Goal: Task Accomplishment & Management: Use online tool/utility

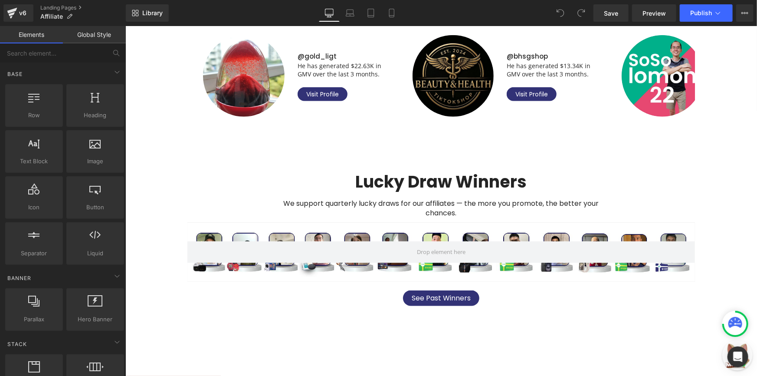
scroll to position [417, 0]
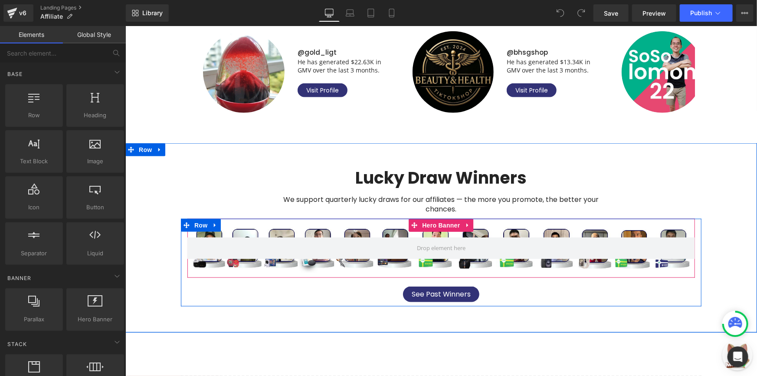
click at [353, 225] on div at bounding box center [441, 247] width 508 height 59
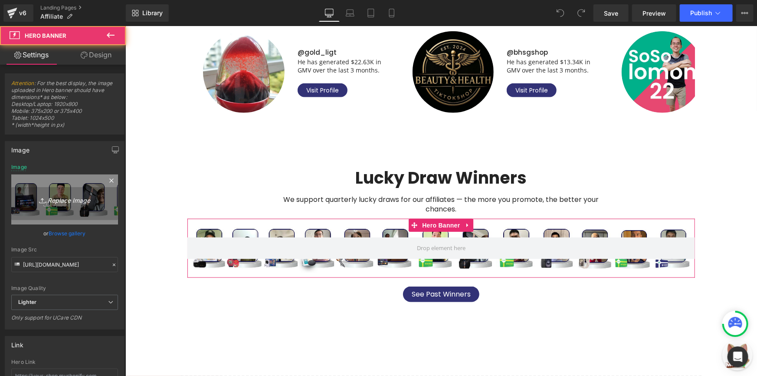
click at [29, 191] on link "Replace Image" at bounding box center [64, 199] width 107 height 50
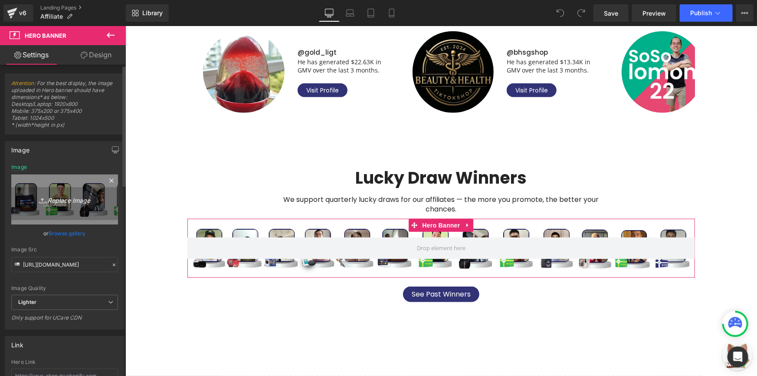
type input "C:\fakepath\THUMBNAIL FOR WINNERS1.png"
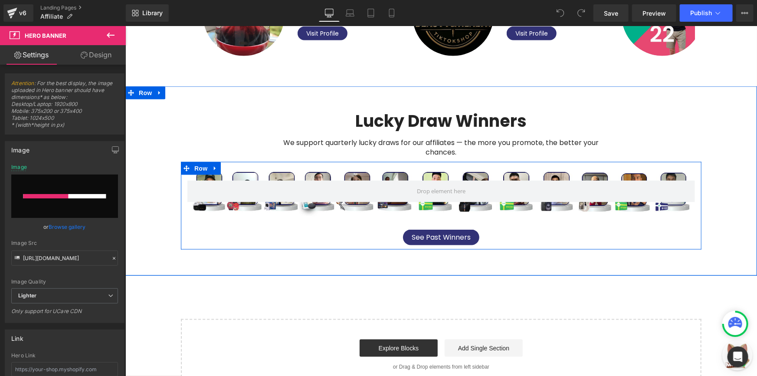
scroll to position [456, 0]
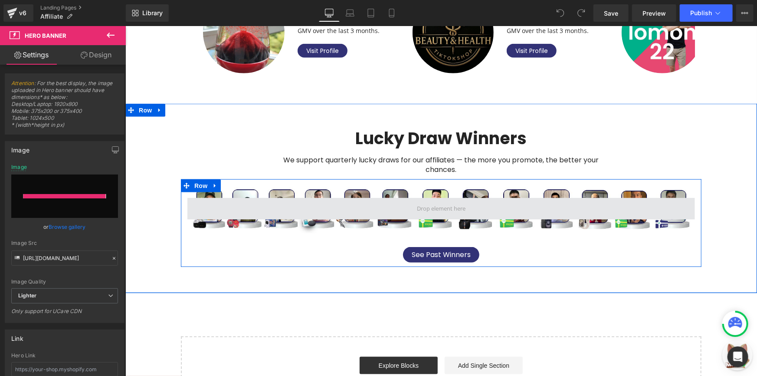
type input "[URL][DOMAIN_NAME]"
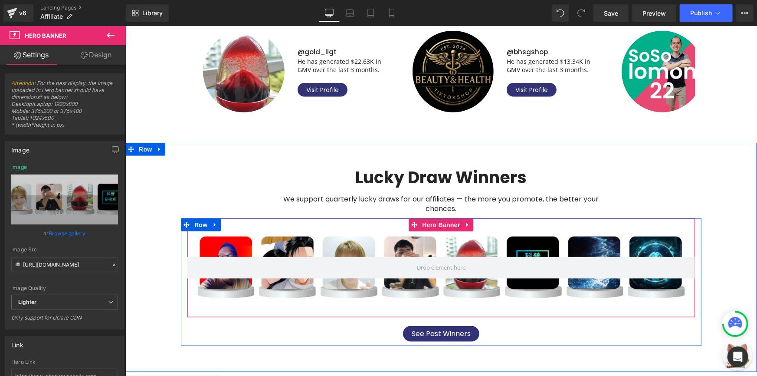
scroll to position [417, 0]
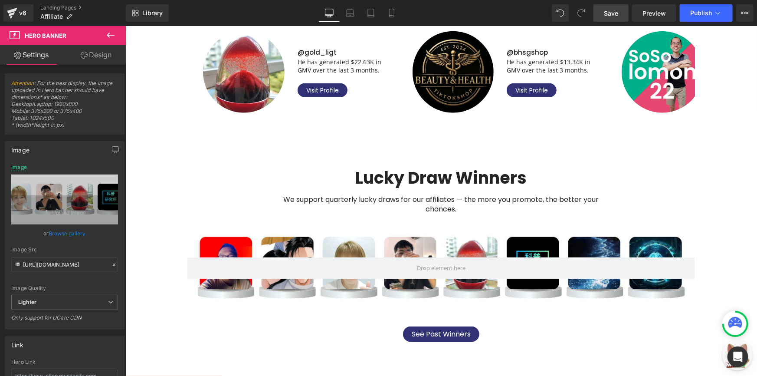
click at [620, 13] on link "Save" at bounding box center [611, 12] width 35 height 17
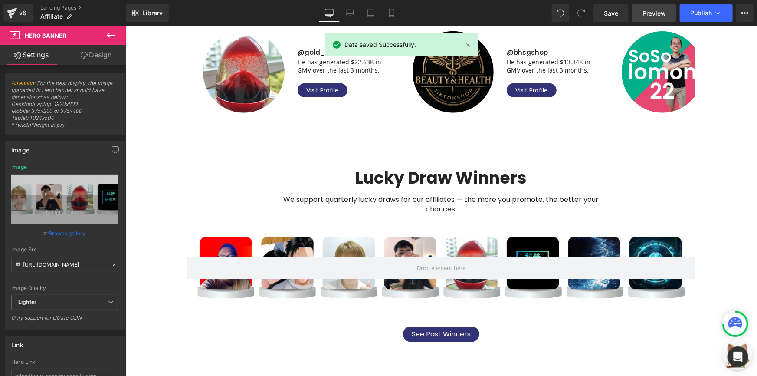
click at [639, 14] on link "Preview" at bounding box center [654, 12] width 44 height 17
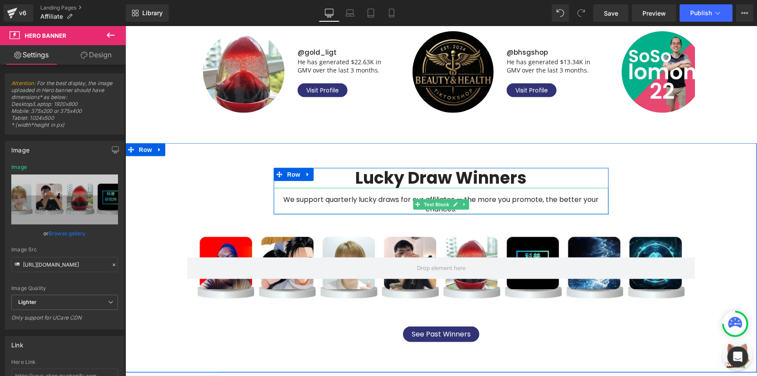
click at [385, 182] on h2 "Lucky Draw Winners" at bounding box center [440, 178] width 335 height 20
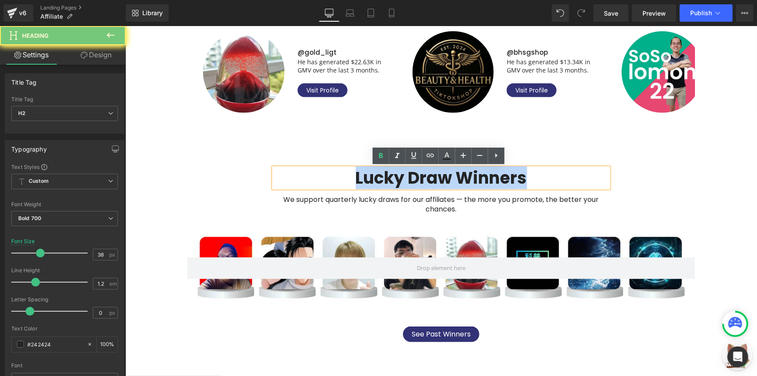
click at [385, 182] on h2 "Lucky Draw Winners" at bounding box center [440, 178] width 335 height 20
click at [383, 181] on h2 "Lucky Draw Winners" at bounding box center [440, 178] width 335 height 20
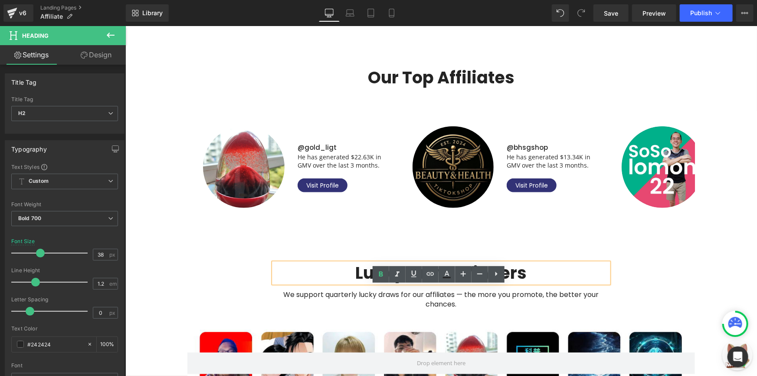
scroll to position [338, 0]
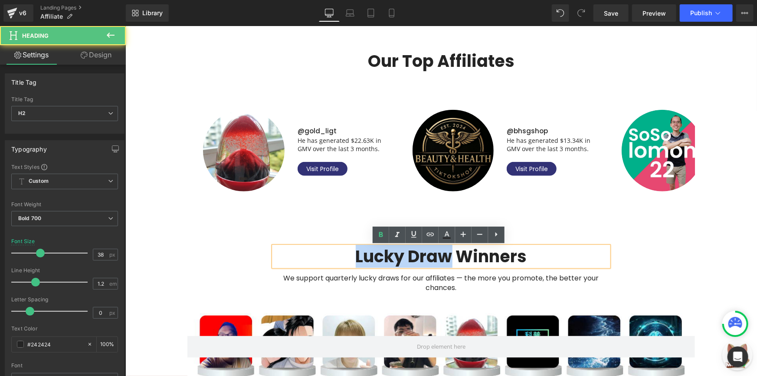
drag, startPoint x: 439, startPoint y: 256, endPoint x: 344, endPoint y: 258, distance: 95.1
click at [344, 258] on h2 "Lucky Draw Winners" at bounding box center [440, 256] width 335 height 20
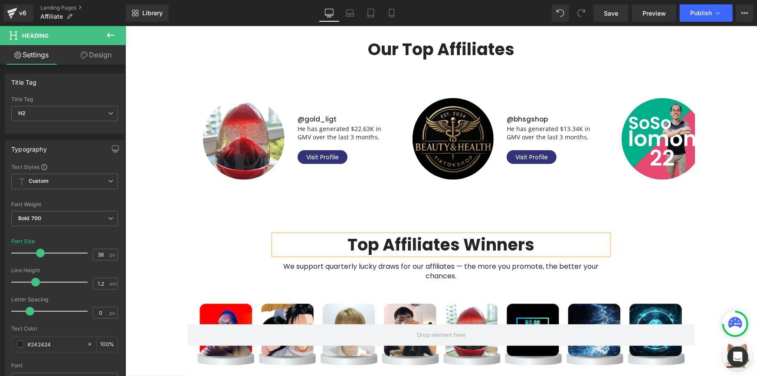
scroll to position [378, 0]
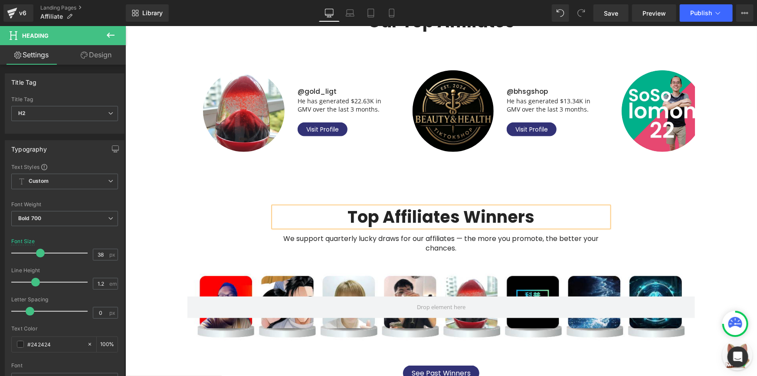
click at [504, 241] on div "We support quarterly lucky draws for our affiliates — the more you promote, the…" at bounding box center [440, 240] width 335 height 26
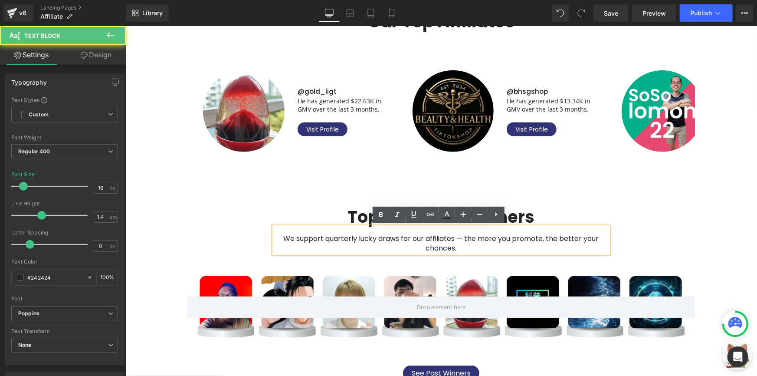
click at [206, 232] on div "Top Affiliates Winners Heading We support quarterly lucky draws for our affilia…" at bounding box center [441, 230] width 521 height 46
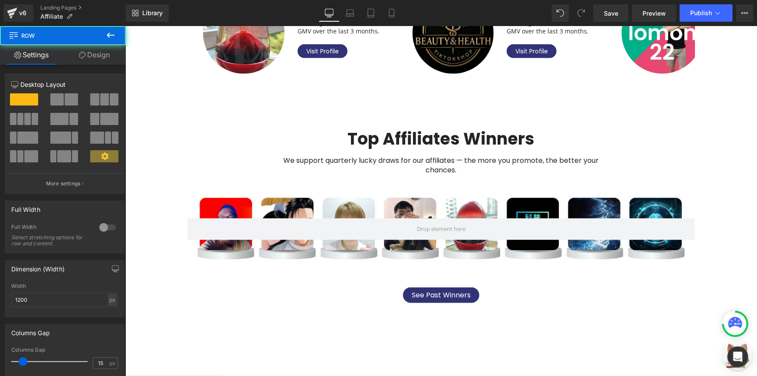
scroll to position [456, 0]
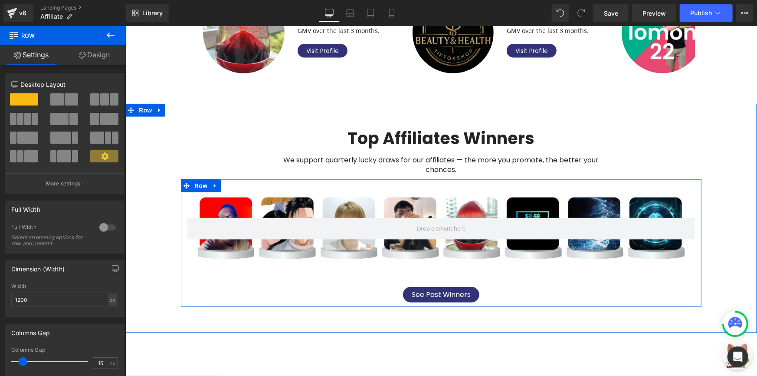
click at [425, 281] on div "Hero Banner See Past Winners Button" at bounding box center [441, 240] width 521 height 123
click at [379, 269] on div at bounding box center [441, 228] width 508 height 99
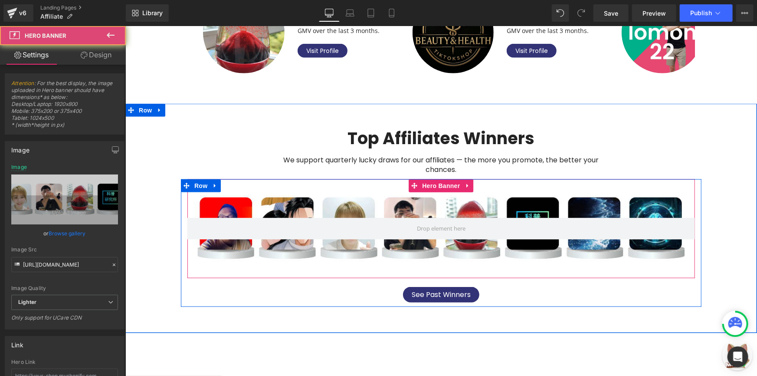
click at [372, 256] on div at bounding box center [441, 228] width 508 height 99
click at [311, 260] on div at bounding box center [441, 228] width 508 height 99
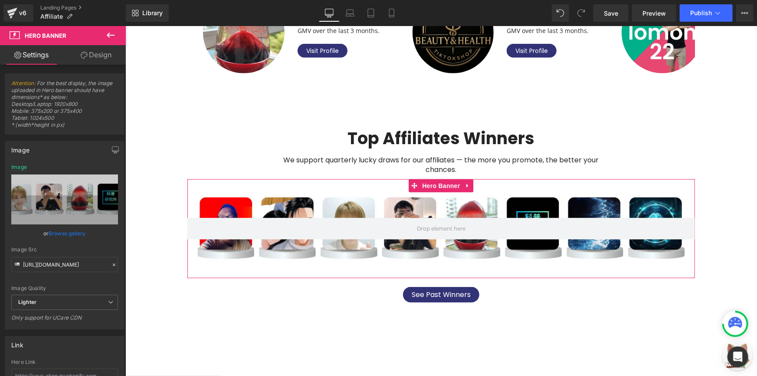
click at [95, 55] on link "Design" at bounding box center [96, 55] width 63 height 20
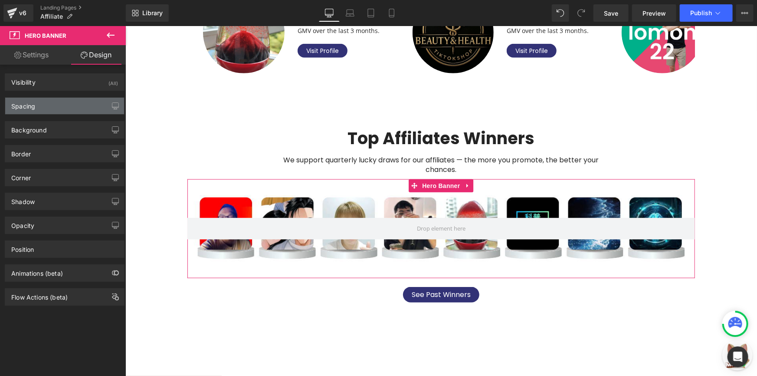
click at [59, 104] on div "Spacing" at bounding box center [64, 106] width 119 height 16
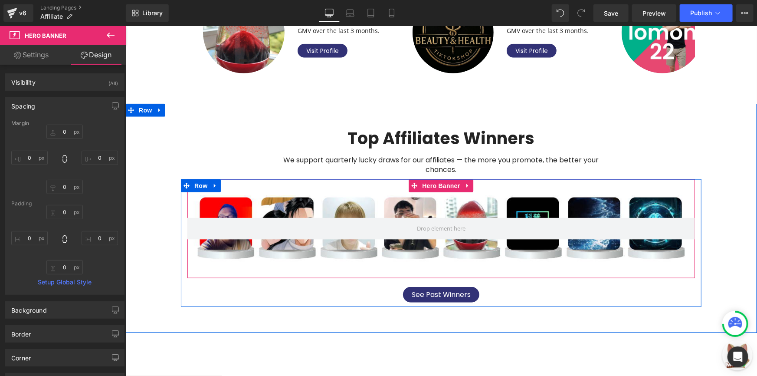
click at [338, 283] on div "Hero Banner See Past Winners Button" at bounding box center [441, 240] width 521 height 123
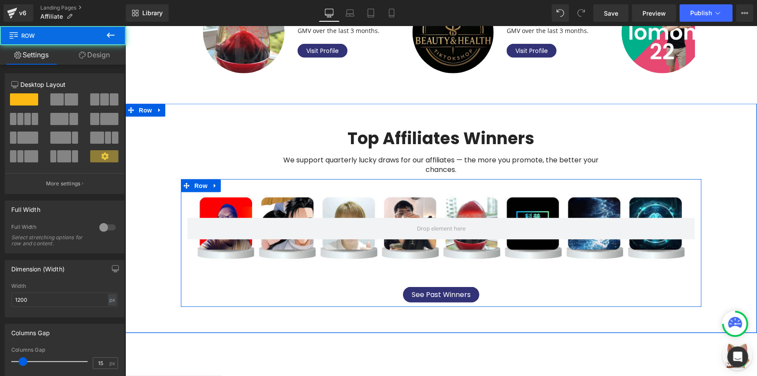
click at [332, 293] on div "See Past Winners" at bounding box center [441, 294] width 508 height 16
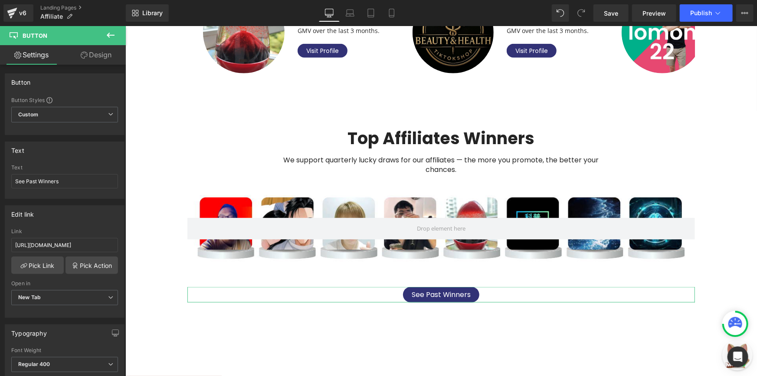
click at [70, 52] on link "Design" at bounding box center [96, 55] width 63 height 20
click at [0, 0] on div "Spacing" at bounding box center [0, 0] width 0 height 0
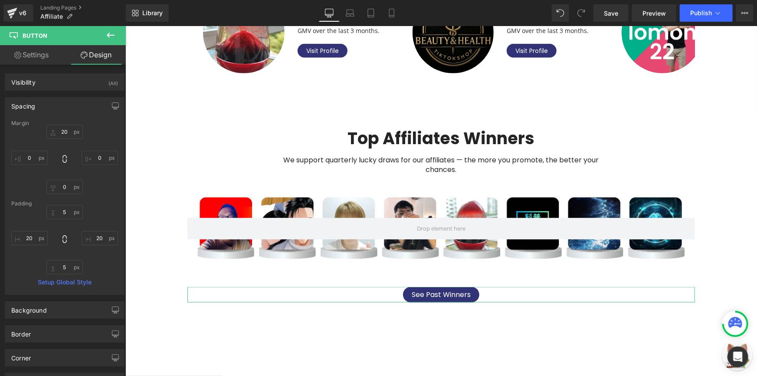
type input "20"
type input "0"
type input "5"
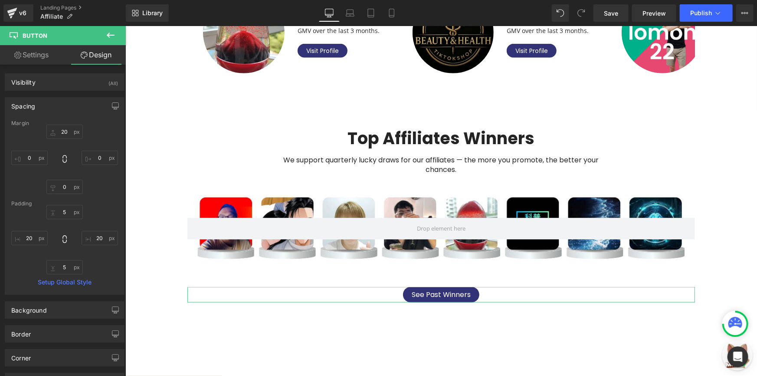
type input "20"
type input "5"
type input "20"
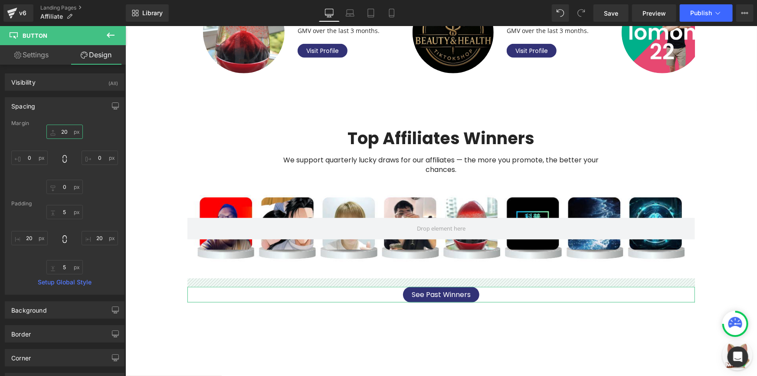
click at [67, 132] on input "20" at bounding box center [64, 132] width 36 height 14
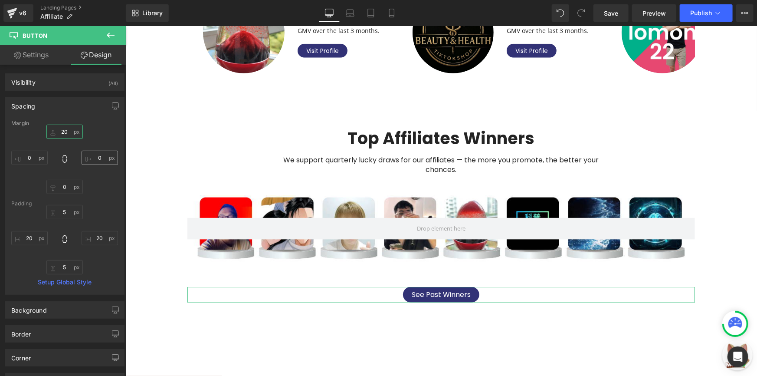
type input "0"
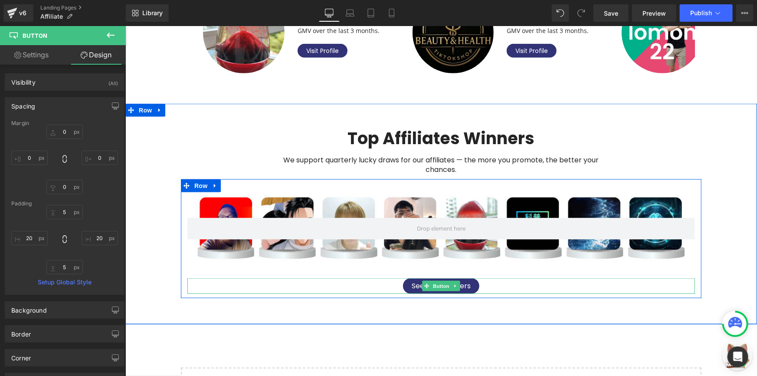
click at [465, 287] on span "See Past Winners" at bounding box center [440, 285] width 59 height 11
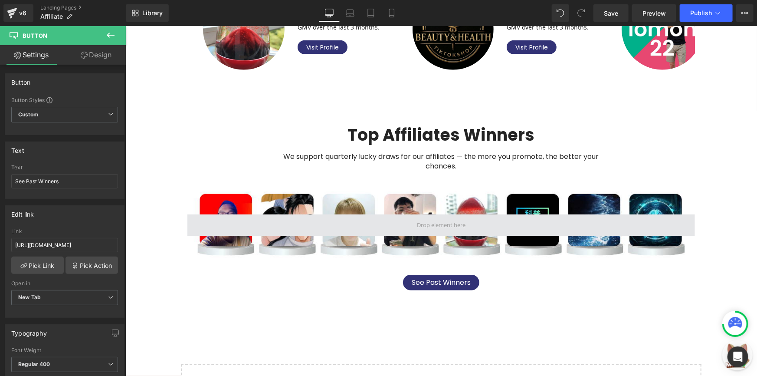
scroll to position [496, 0]
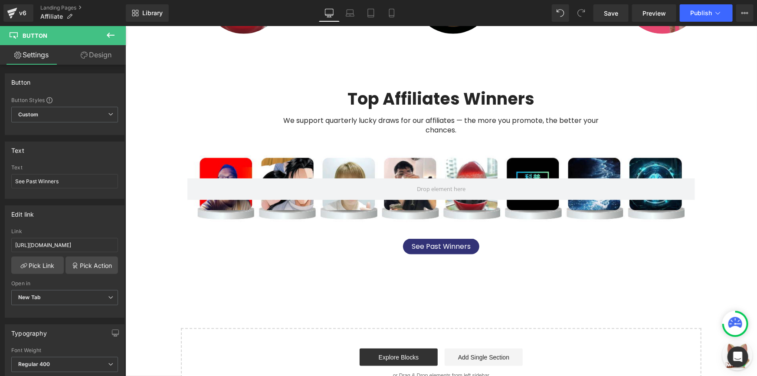
click at [411, 247] on span "See Past Winners" at bounding box center [440, 245] width 59 height 11
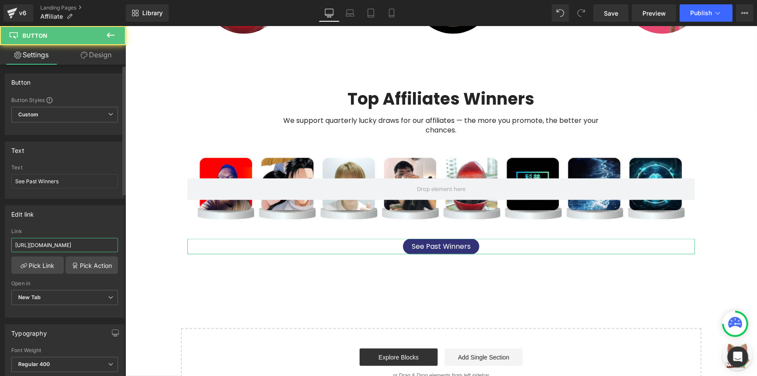
click at [74, 246] on input "[URL][DOMAIN_NAME]" at bounding box center [64, 245] width 107 height 14
paste input "top-affiliates-winners"
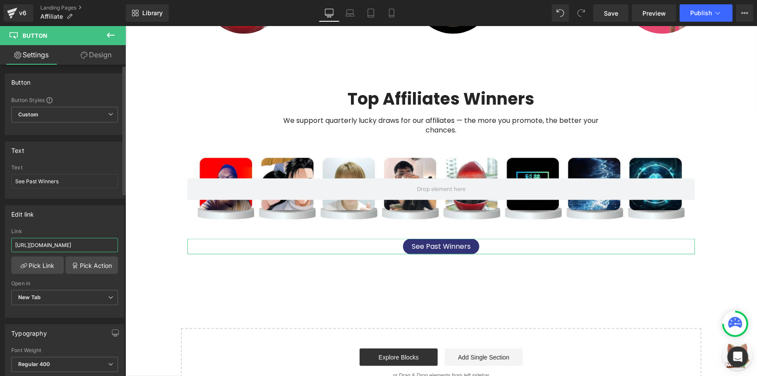
type input "[URL][DOMAIN_NAME]"
click at [95, 220] on div "Edit link" at bounding box center [64, 214] width 119 height 16
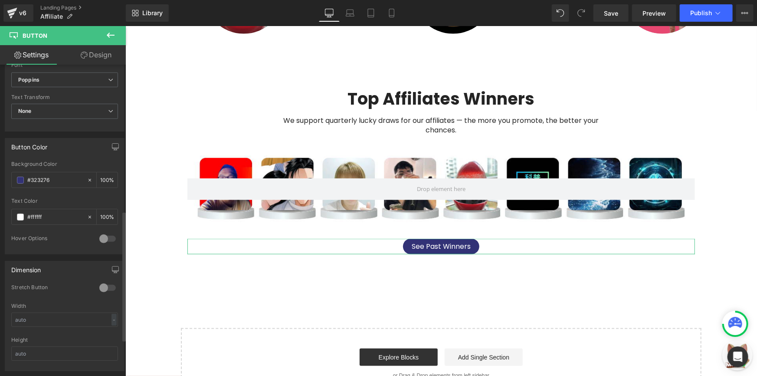
scroll to position [355, 0]
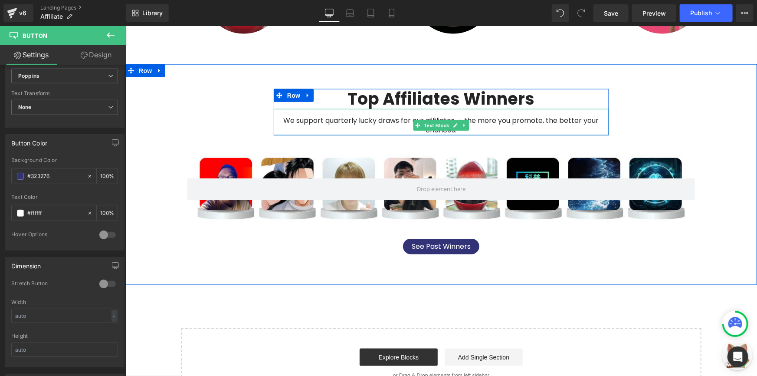
click at [377, 117] on div "We support quarterly lucky draws for our affiliates — the more you promote, the…" at bounding box center [440, 122] width 335 height 26
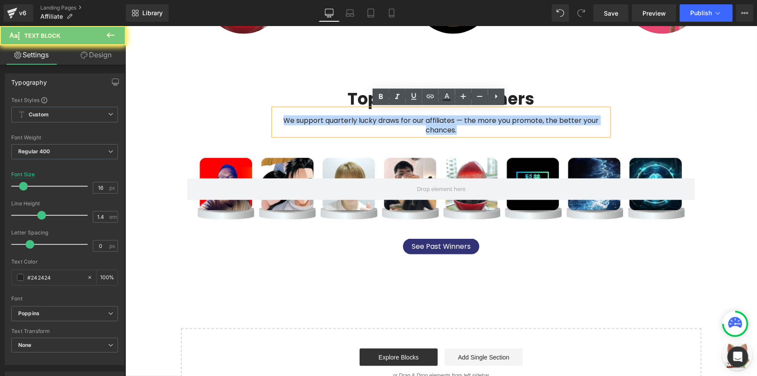
click at [377, 117] on div "We support quarterly lucky draws for our affiliates — the more you promote, the…" at bounding box center [440, 122] width 335 height 26
click at [418, 118] on div "We support quarterly lucky draws for our affiliates — the more you promote, the…" at bounding box center [440, 122] width 335 height 26
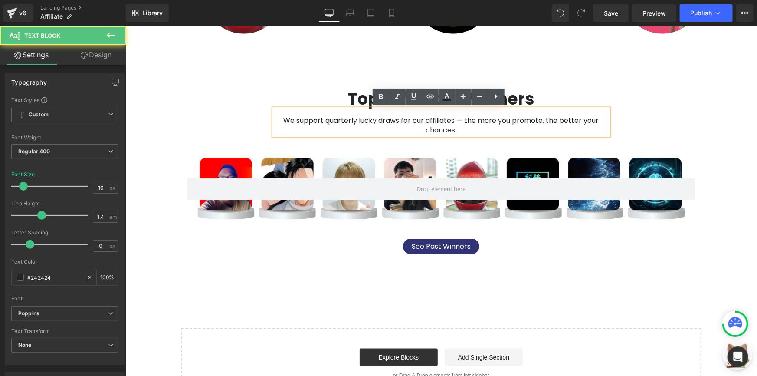
drag, startPoint x: 375, startPoint y: 120, endPoint x: 323, endPoint y: 120, distance: 51.7
click at [323, 120] on div "We support quarterly lucky draws for our affiliates — the more you promote, the…" at bounding box center [440, 122] width 335 height 26
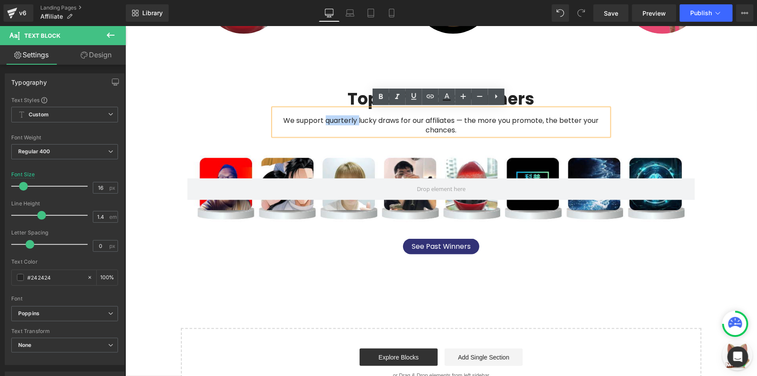
click at [323, 120] on div "We support quarterly lucky draws for our affiliates — the more you promote, the…" at bounding box center [440, 122] width 335 height 26
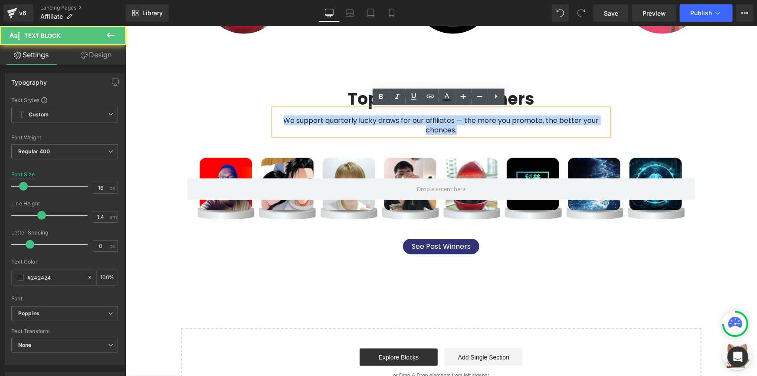
click at [323, 120] on div "We support quarterly lucky draws for our affiliates — the more you promote, the…" at bounding box center [440, 122] width 335 height 26
copy div "We support quarterly lucky draws for our affiliates — the more you promote, the…"
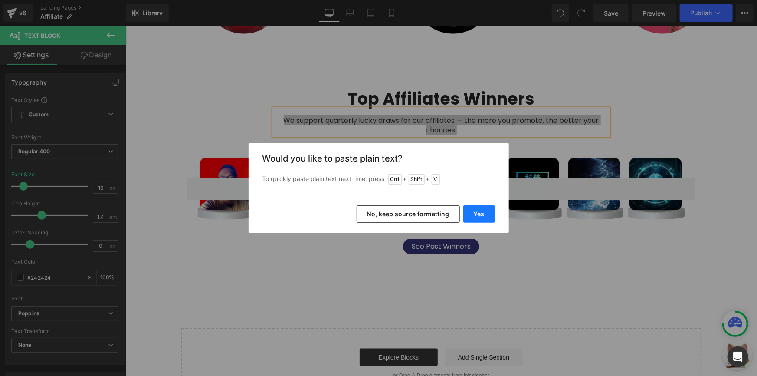
click at [475, 209] on button "Yes" at bounding box center [480, 213] width 32 height 17
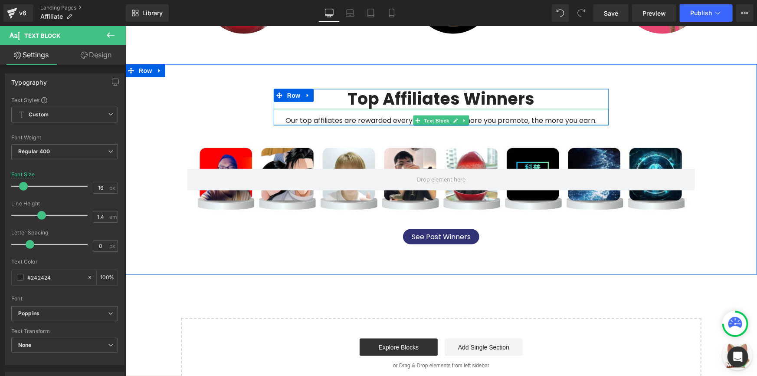
click at [463, 119] on icon at bounding box center [463, 120] width 1 height 3
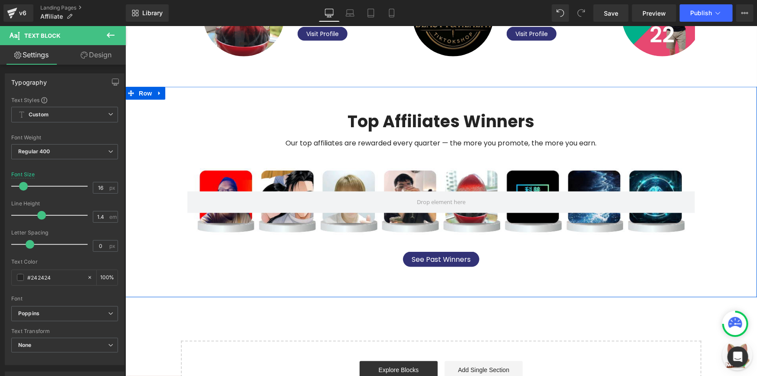
scroll to position [496, 0]
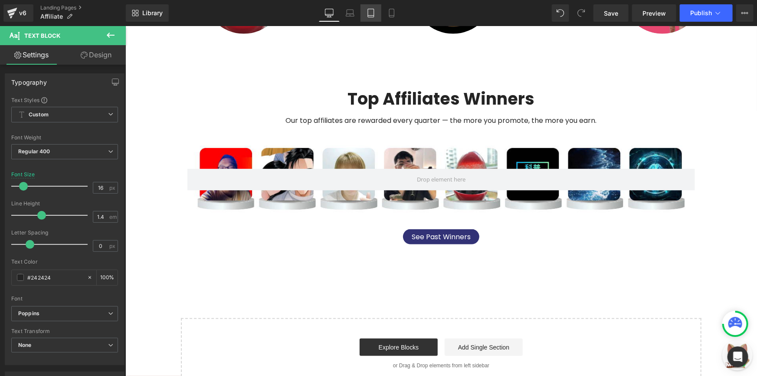
click at [365, 13] on link "Tablet" at bounding box center [371, 12] width 21 height 17
type input "14"
type input "100"
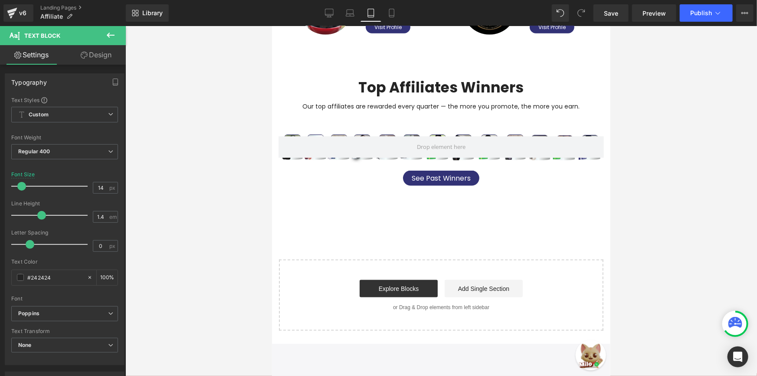
scroll to position [452, 0]
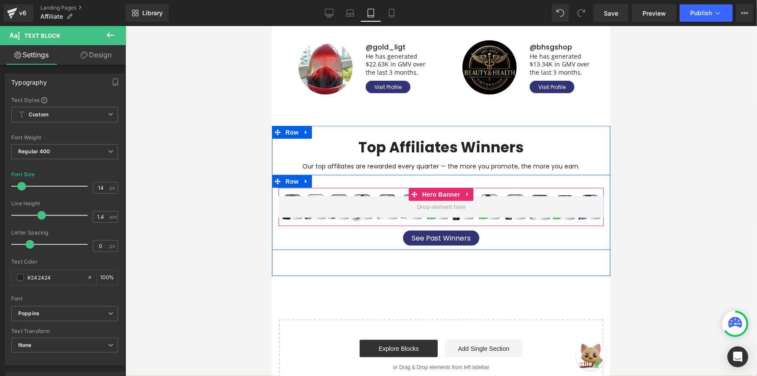
click at [411, 184] on div "Hero Banner See Past Winners Button Row" at bounding box center [441, 211] width 339 height 75
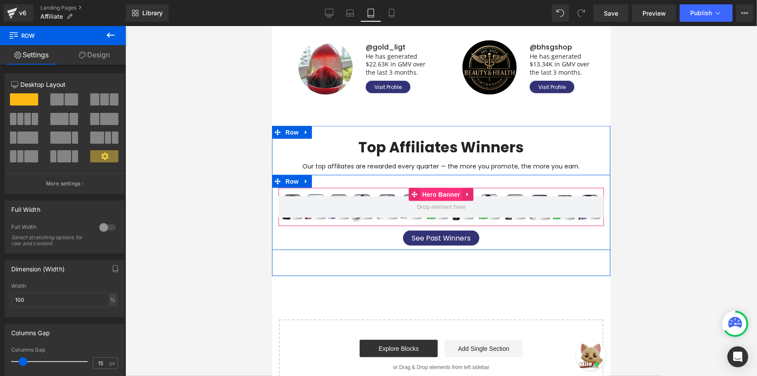
click at [439, 195] on span "Hero Banner" at bounding box center [441, 194] width 42 height 13
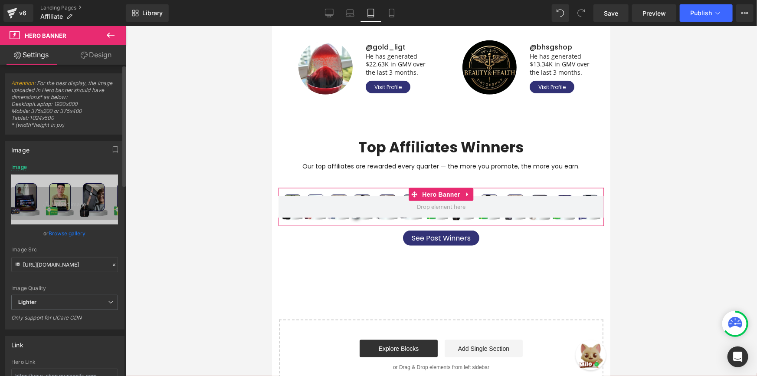
click at [66, 231] on link "Browse gallery" at bounding box center [67, 233] width 37 height 15
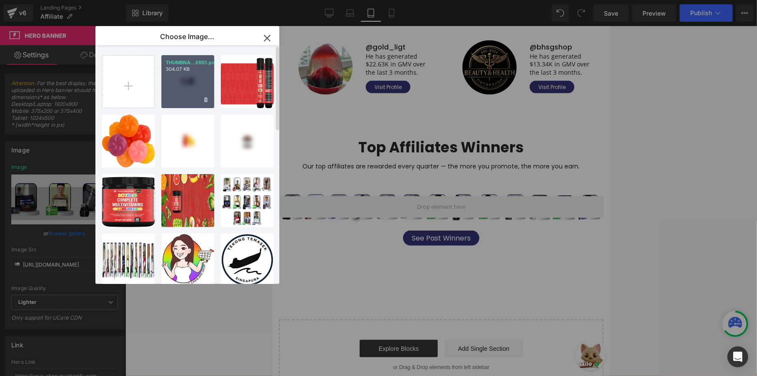
click at [180, 87] on div "THUMBNA...ERS1.png 304.07 KB" at bounding box center [187, 81] width 53 height 53
type input "[URL][DOMAIN_NAME]"
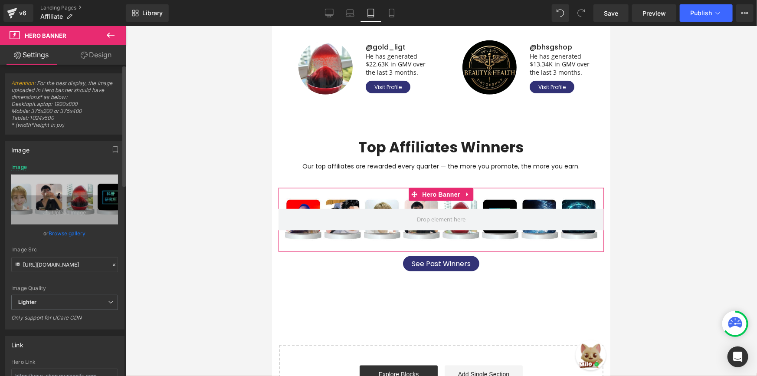
click at [76, 234] on link "Browse gallery" at bounding box center [67, 233] width 37 height 15
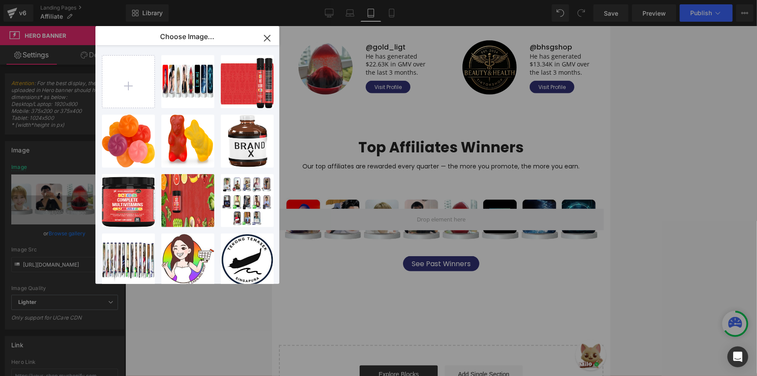
click at [265, 39] on icon "button" at bounding box center [267, 38] width 14 height 14
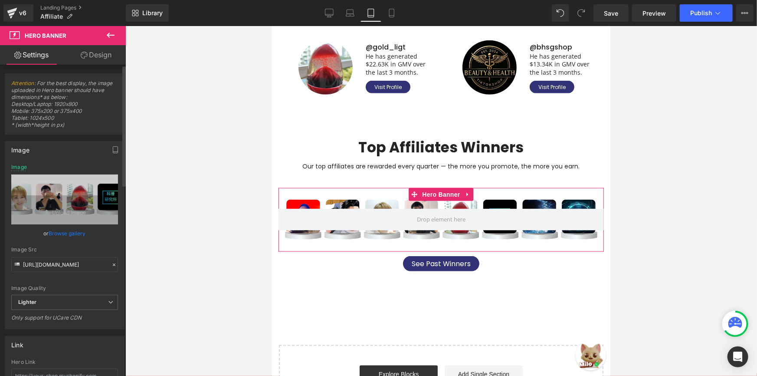
click at [66, 235] on link "Browse gallery" at bounding box center [67, 233] width 37 height 15
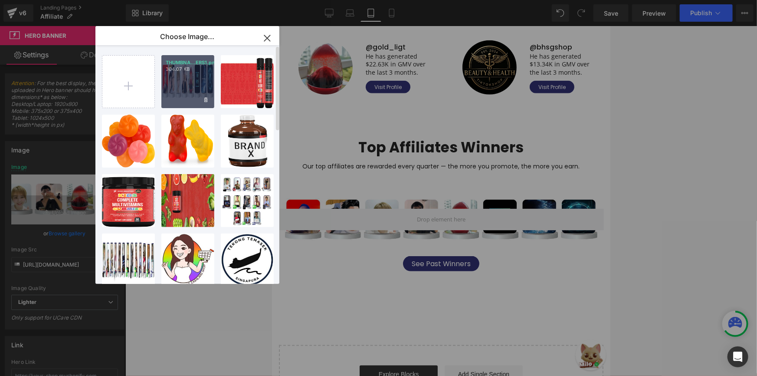
click at [194, 71] on p "304.07 KB" at bounding box center [188, 69] width 44 height 7
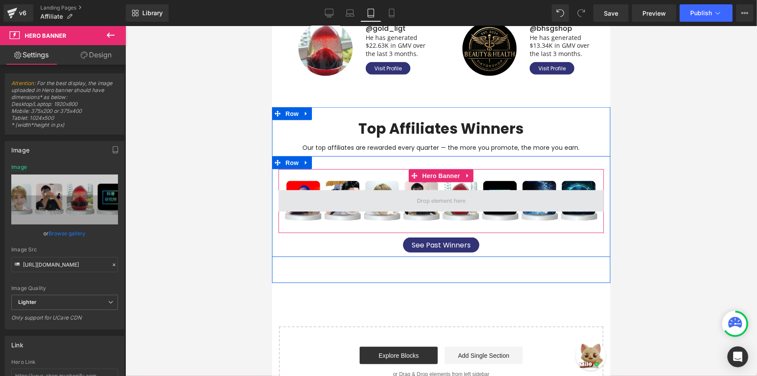
scroll to position [492, 0]
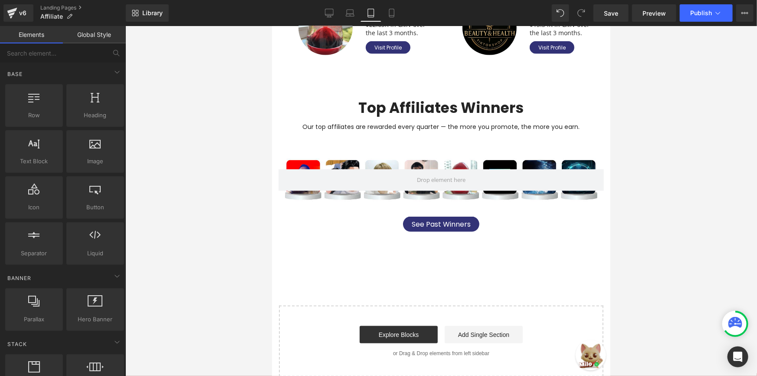
click at [206, 224] on div at bounding box center [441, 201] width 632 height 350
click at [356, 17] on link "Laptop" at bounding box center [350, 12] width 21 height 17
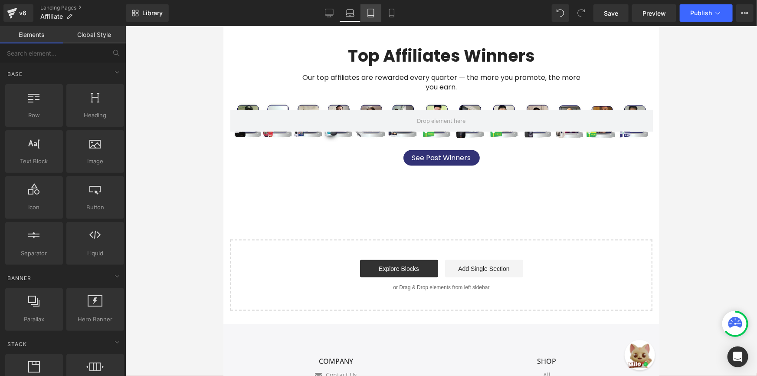
scroll to position [543, 0]
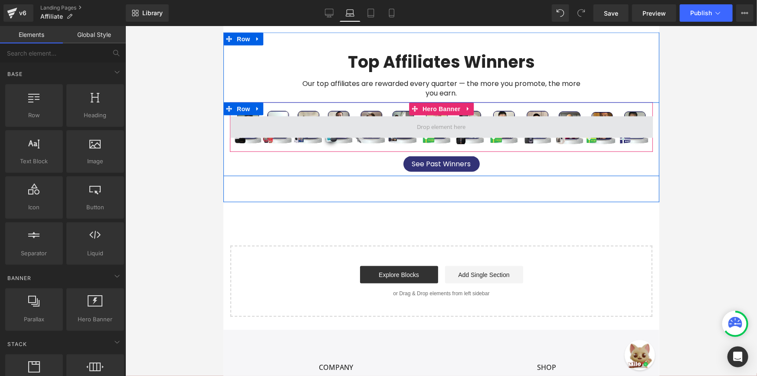
click at [351, 107] on div at bounding box center [441, 126] width 423 height 49
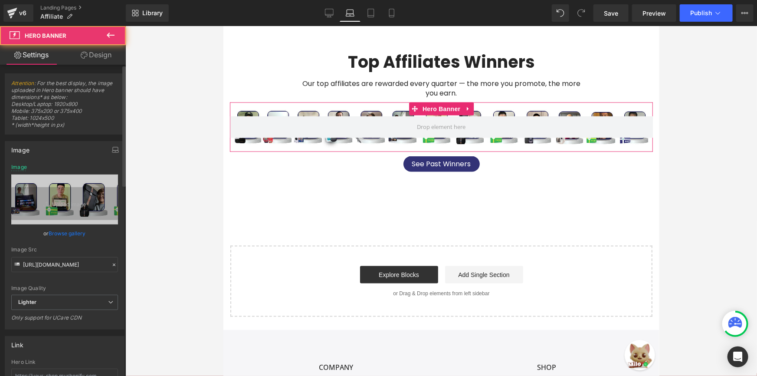
click at [69, 227] on link "Browse gallery" at bounding box center [67, 233] width 37 height 15
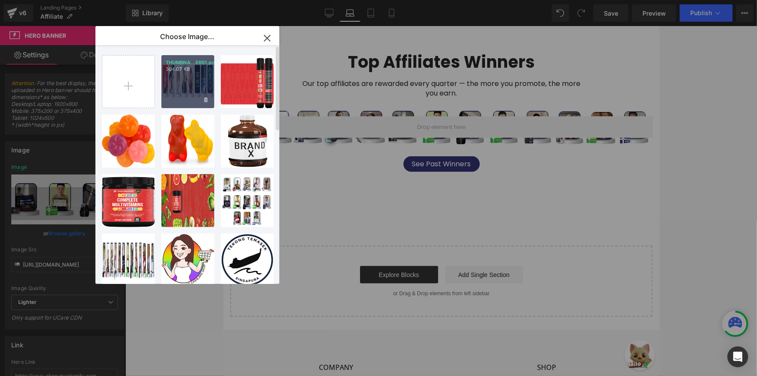
click at [191, 84] on div "THUMBNA...ERS1.png 304.07 KB" at bounding box center [187, 81] width 53 height 53
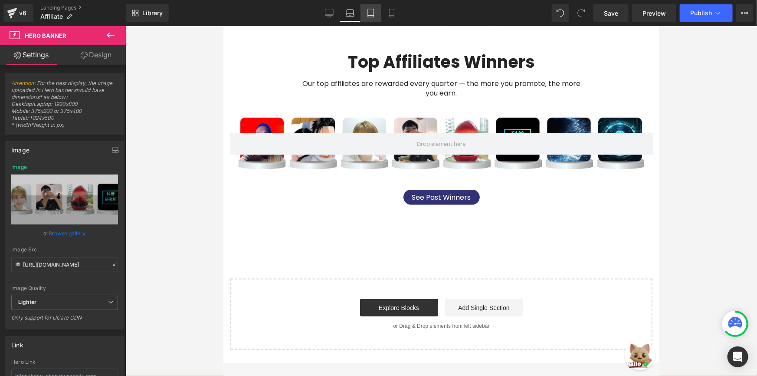
click at [369, 18] on link "Tablet" at bounding box center [371, 12] width 21 height 17
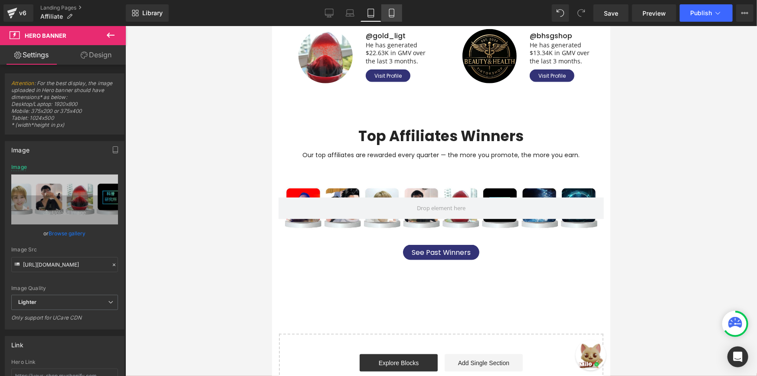
click at [398, 13] on link "Mobile" at bounding box center [392, 12] width 21 height 17
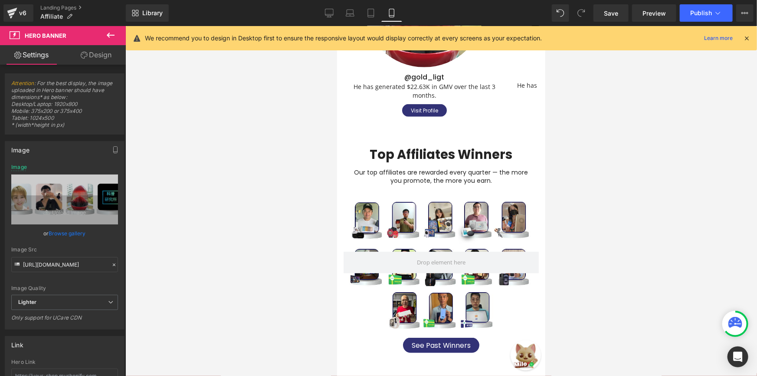
scroll to position [450, 0]
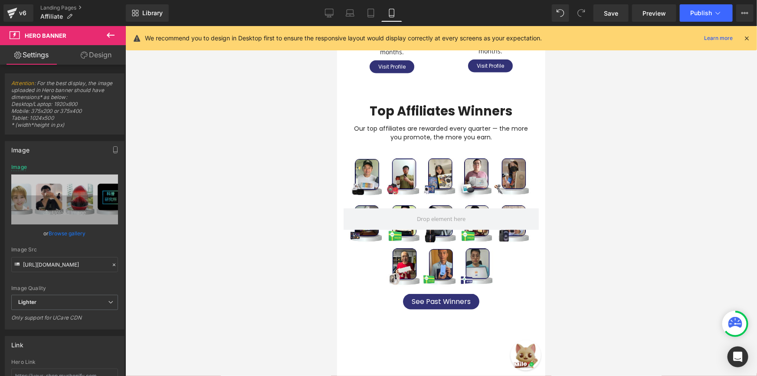
type input "[URL][DOMAIN_NAME]"
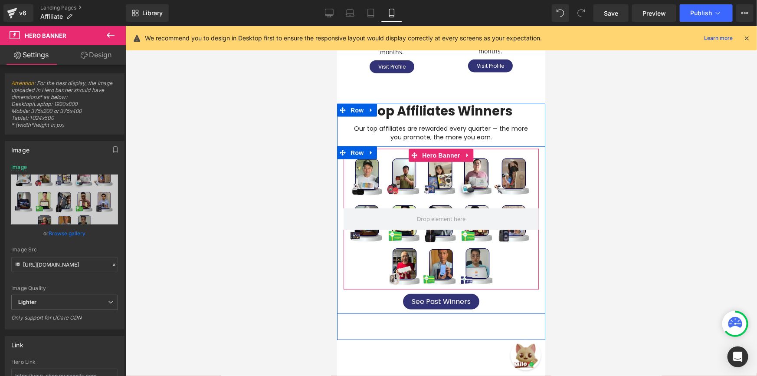
click at [372, 151] on div at bounding box center [440, 218] width 195 height 141
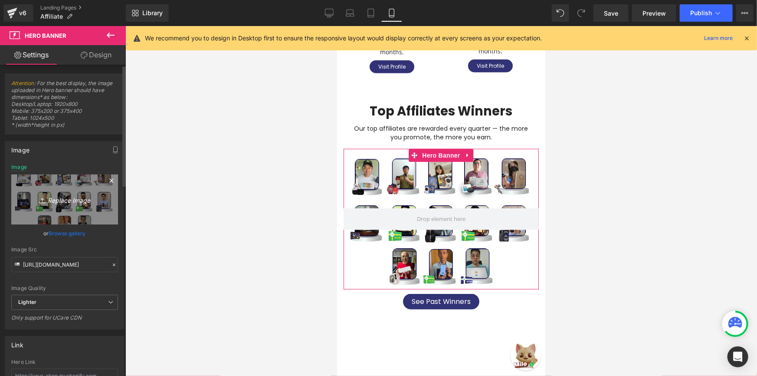
click at [97, 197] on icon "Replace Image" at bounding box center [64, 199] width 69 height 11
type input "C:\fakepath\THUMBNAIL FOR WINNERS (1)3.png"
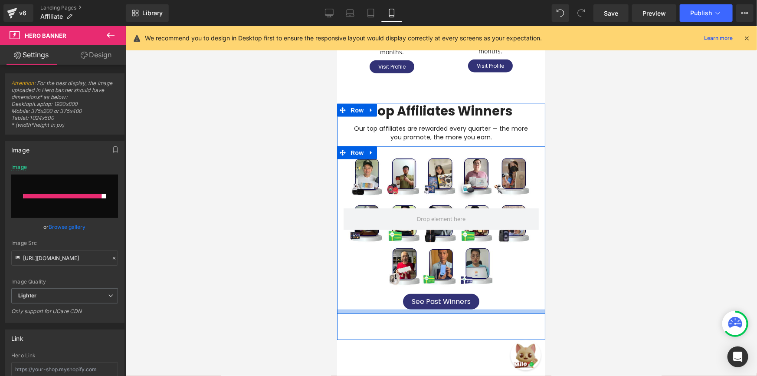
type input "[URL][DOMAIN_NAME]"
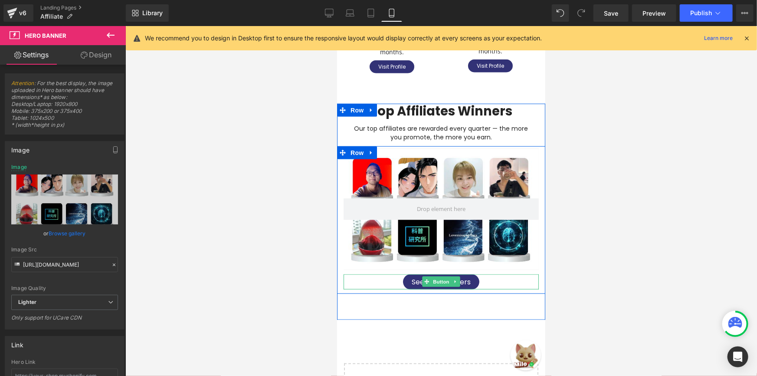
click at [394, 274] on div "See Past Winners" at bounding box center [440, 282] width 195 height 16
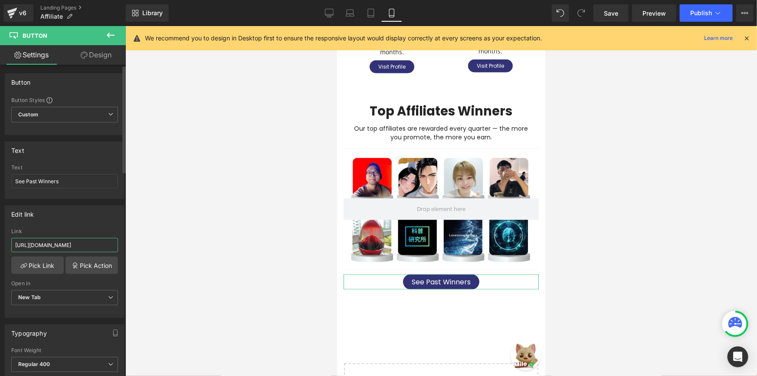
click at [81, 242] on input "[URL][DOMAIN_NAME]" at bounding box center [64, 245] width 107 height 14
click at [224, 198] on div at bounding box center [441, 201] width 632 height 350
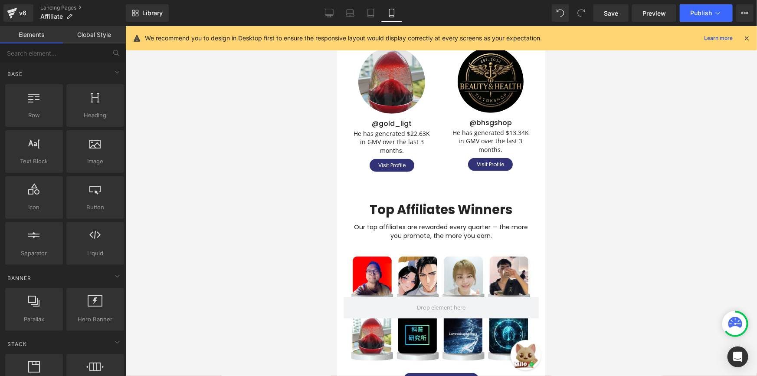
scroll to position [331, 0]
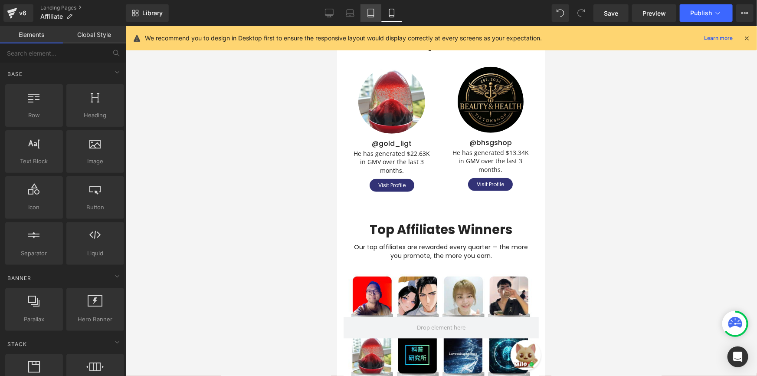
click at [378, 13] on link "Tablet" at bounding box center [371, 12] width 21 height 17
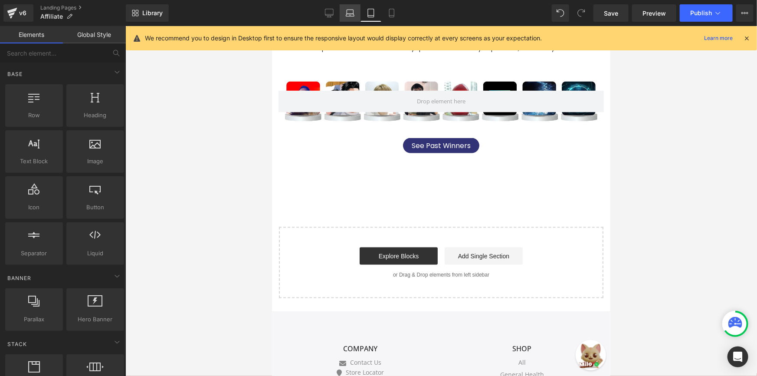
click at [352, 16] on icon at bounding box center [350, 15] width 8 height 3
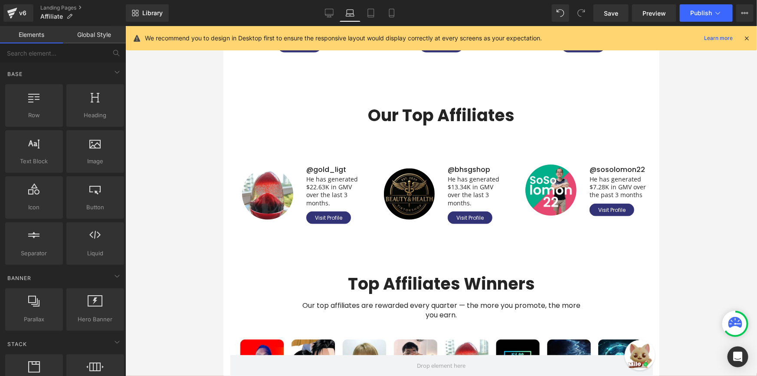
scroll to position [318, 0]
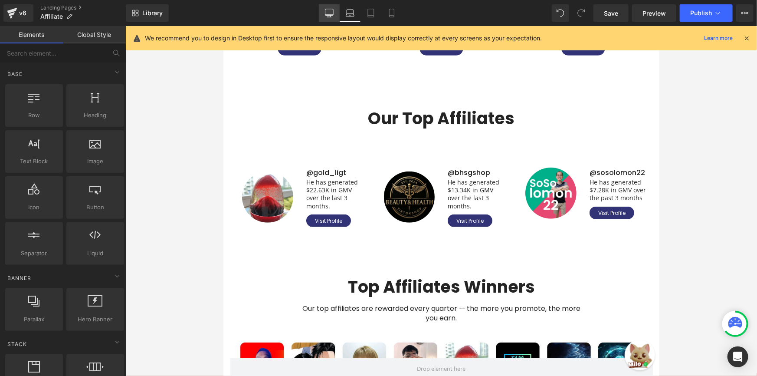
click at [329, 12] on icon at bounding box center [329, 13] width 9 height 9
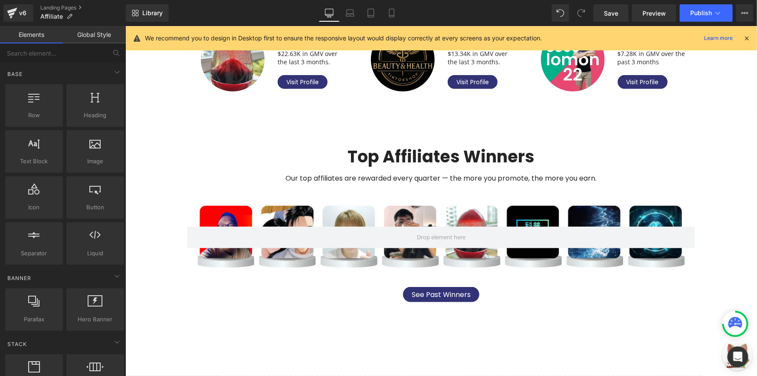
scroll to position [421, 0]
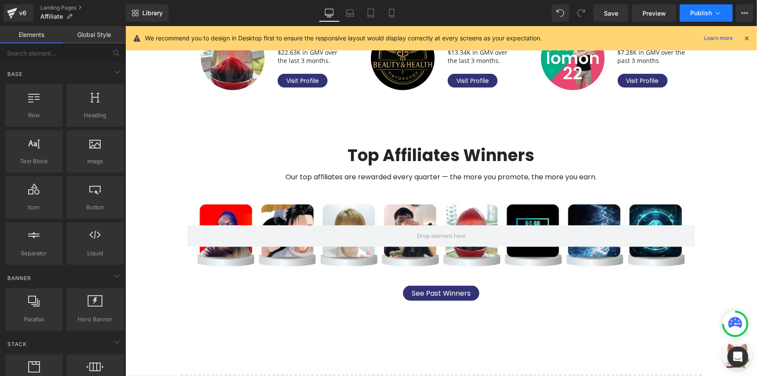
click at [687, 13] on button "Publish" at bounding box center [706, 12] width 53 height 17
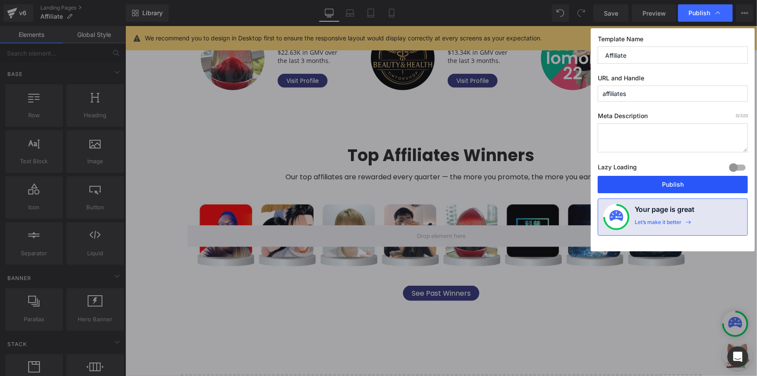
click at [667, 180] on button "Publish" at bounding box center [673, 184] width 150 height 17
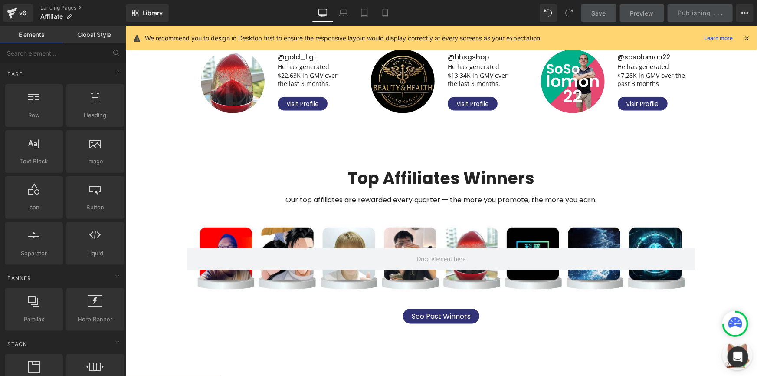
scroll to position [382, 0]
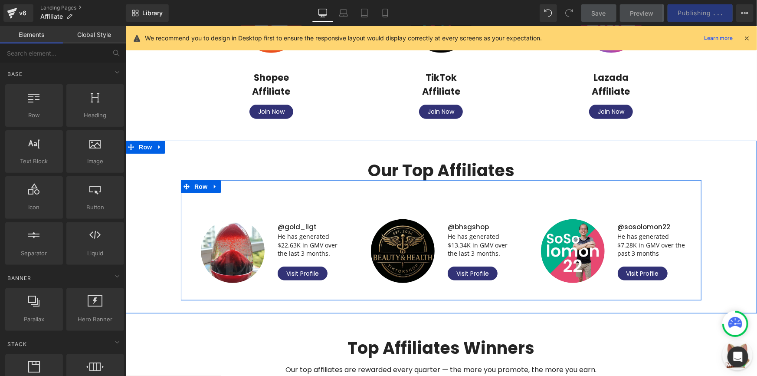
scroll to position [224, 0]
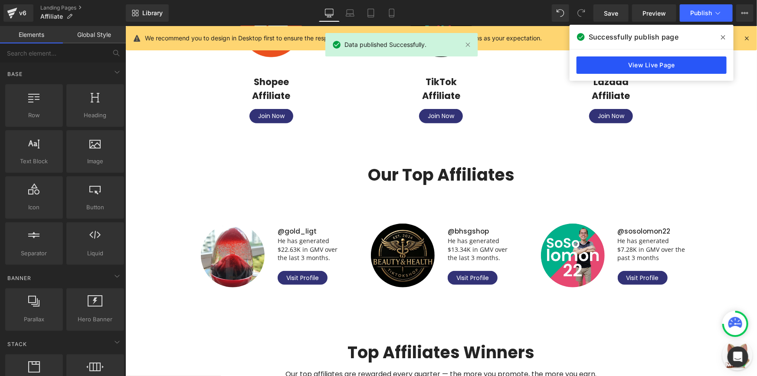
click at [625, 56] on link "View Live Page" at bounding box center [652, 64] width 150 height 17
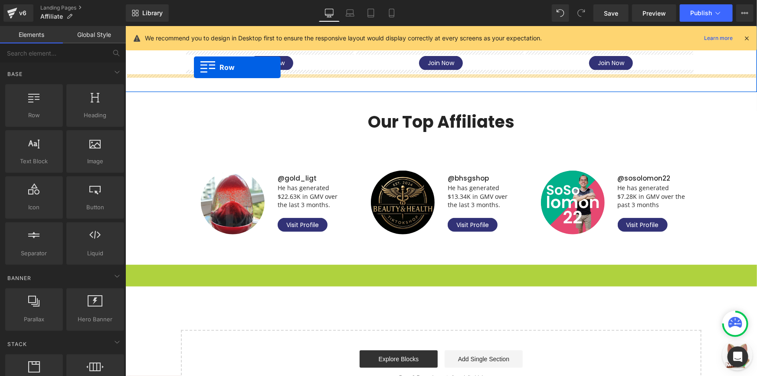
scroll to position [243, 0]
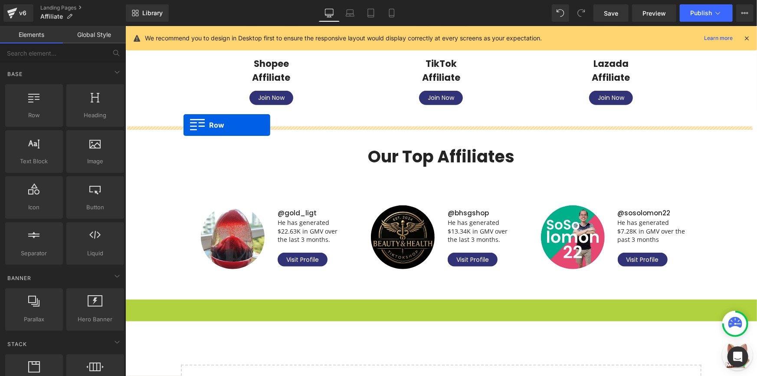
drag, startPoint x: 143, startPoint y: 89, endPoint x: 183, endPoint y: 125, distance: 53.5
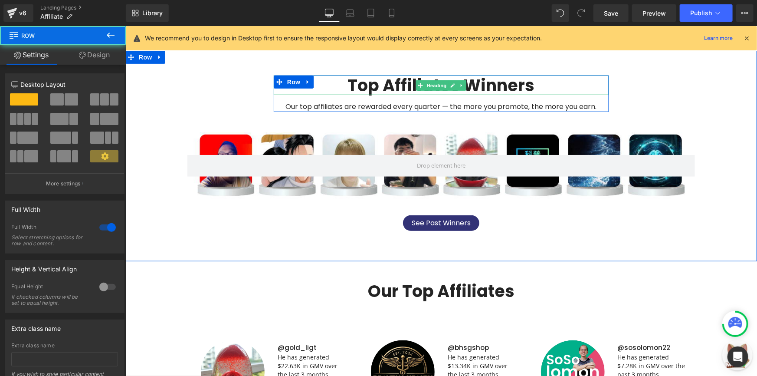
scroll to position [321, 0]
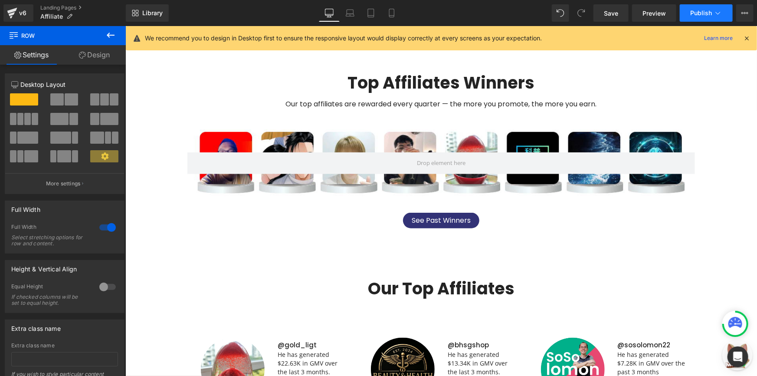
click at [706, 10] on span "Publish" at bounding box center [702, 13] width 22 height 7
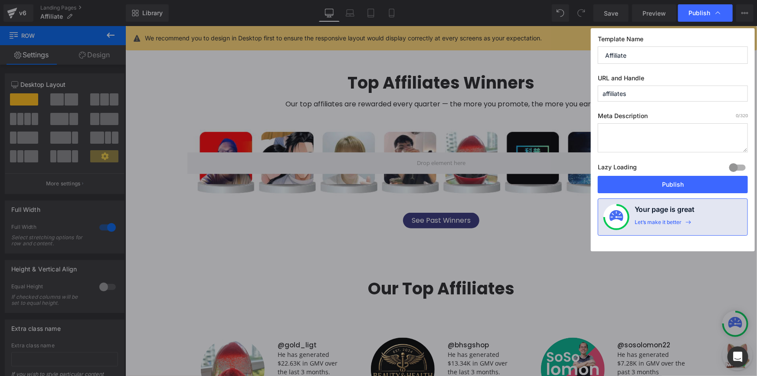
click at [650, 194] on div "Template Name Affiliate URL and Handle affiliates Meta Description 0 /320 Lazy …" at bounding box center [673, 139] width 164 height 223
click at [648, 189] on button "Publish" at bounding box center [673, 184] width 150 height 17
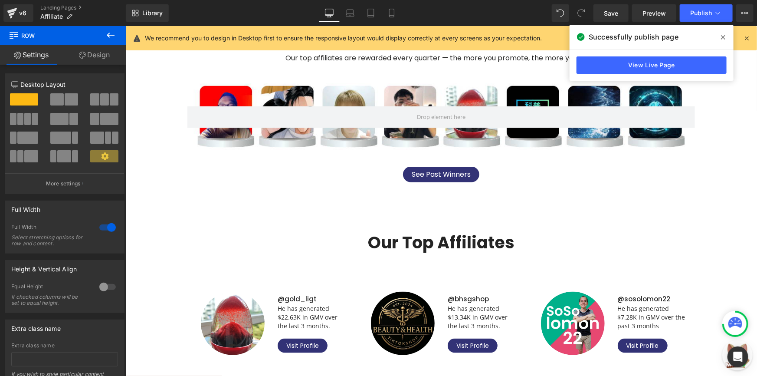
scroll to position [400, 0]
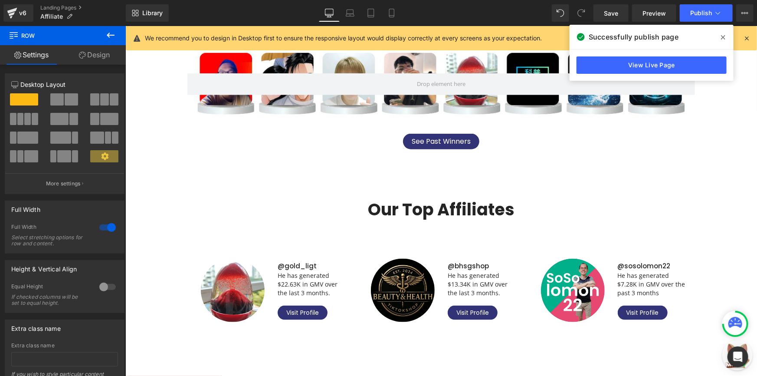
click at [191, 194] on div "Our Top Affiliates" at bounding box center [441, 205] width 632 height 29
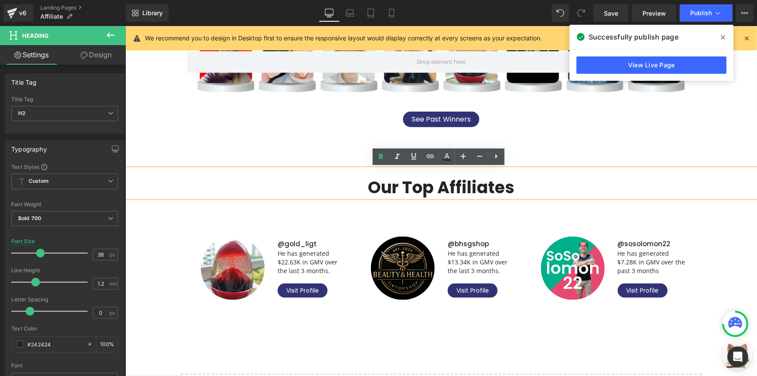
scroll to position [440, 0]
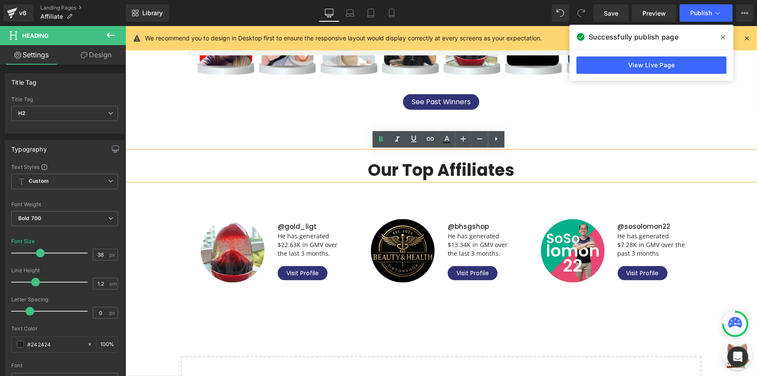
click at [158, 227] on div "Our Top Affiliates Heading Image @gold_ligt Text Block He has generated $22.63K…" at bounding box center [441, 225] width 632 height 149
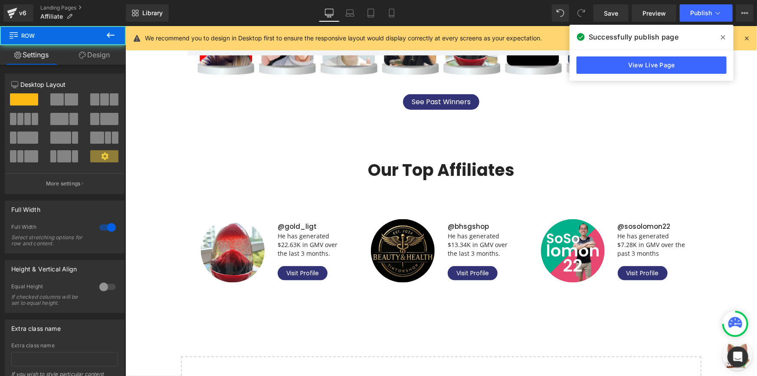
click at [140, 147] on span "Row" at bounding box center [145, 146] width 14 height 10
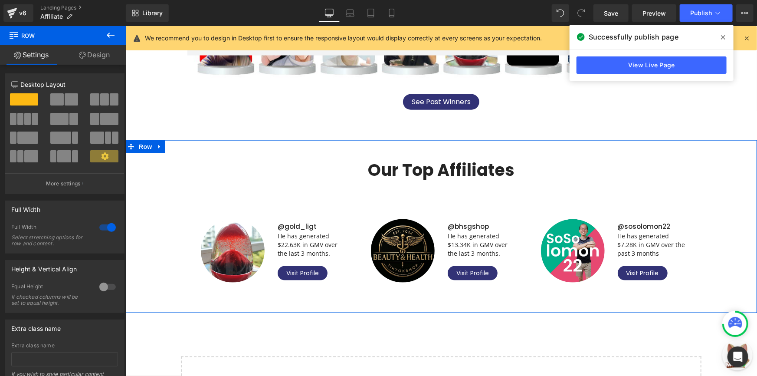
click at [91, 60] on link "Design" at bounding box center [94, 55] width 63 height 20
click at [0, 0] on div "Spacing" at bounding box center [0, 0] width 0 height 0
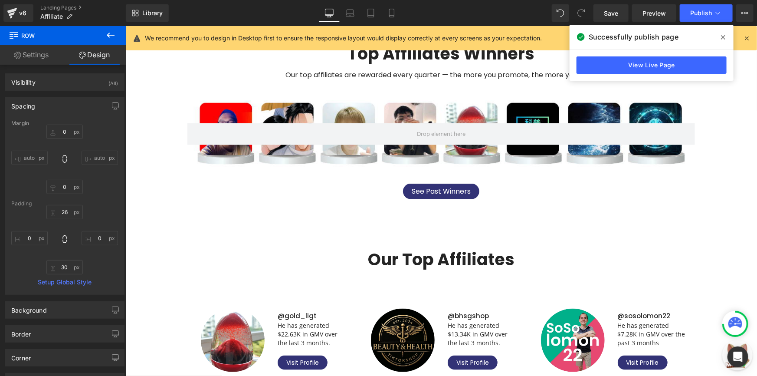
scroll to position [321, 0]
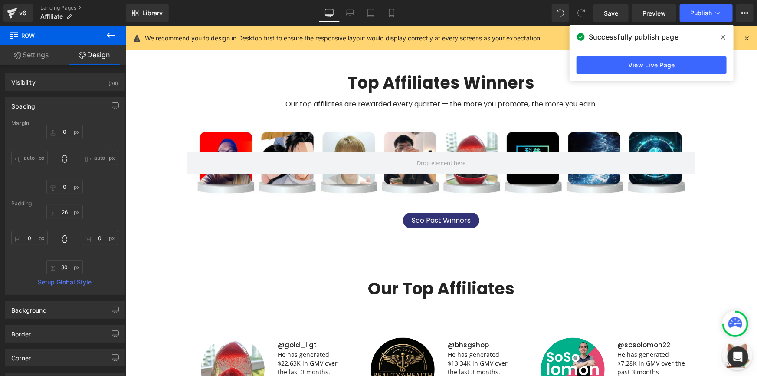
click at [125, 26] on div "60px" at bounding box center [125, 26] width 0 height 0
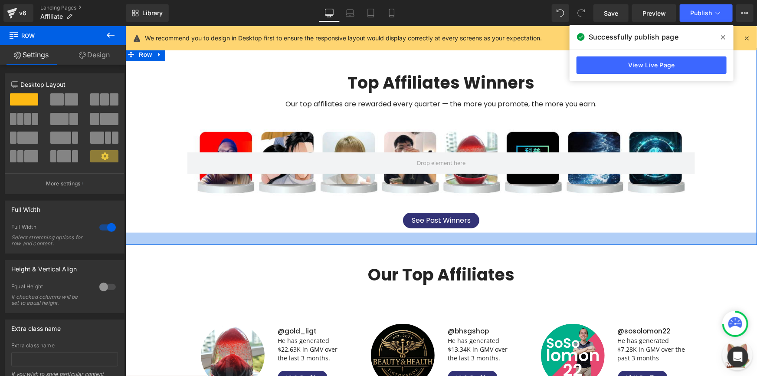
drag, startPoint x: 226, startPoint y: 252, endPoint x: 228, endPoint y: 238, distance: 14.1
click at [228, 238] on div at bounding box center [441, 238] width 632 height 12
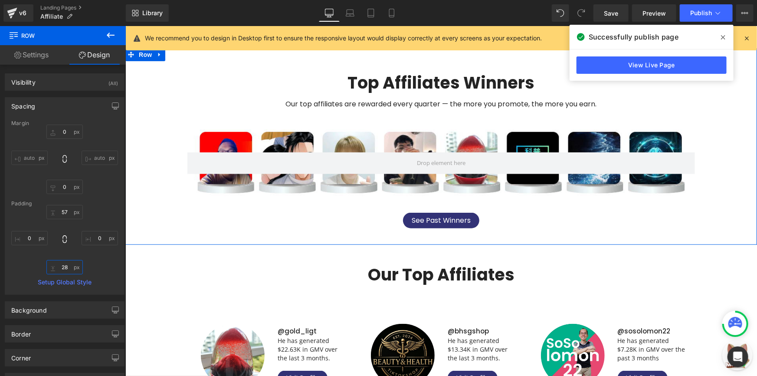
click at [68, 265] on input "28" at bounding box center [64, 267] width 36 height 14
click at [67, 265] on input "28" at bounding box center [64, 267] width 36 height 14
type input "30"
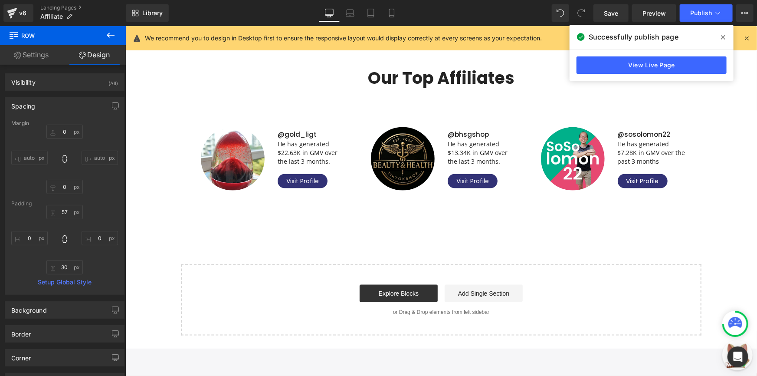
click at [146, 123] on div "Our Top Affiliates Heading Image @gold_ligt Text Block He has generated $22.63K…" at bounding box center [441, 133] width 632 height 149
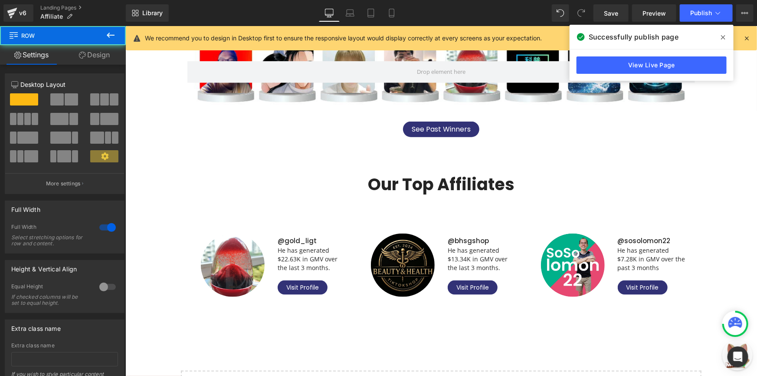
scroll to position [400, 0]
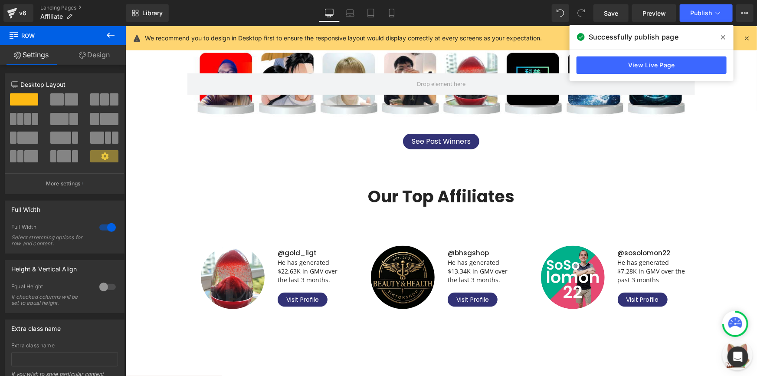
click at [125, 26] on div at bounding box center [125, 26] width 0 height 0
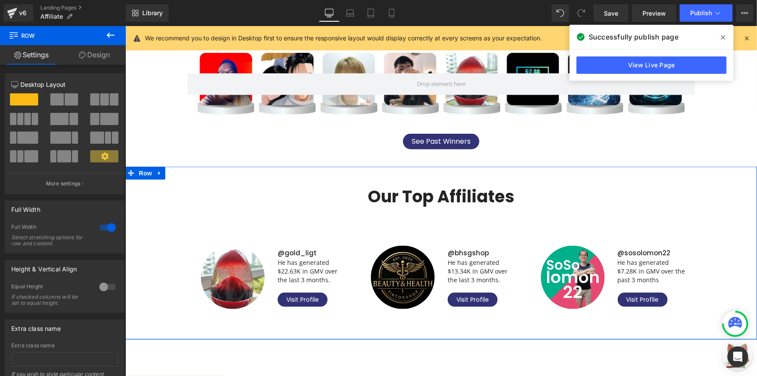
click at [138, 174] on span "Row" at bounding box center [144, 172] width 17 height 13
click at [138, 174] on span "Row" at bounding box center [144, 173] width 17 height 13
click at [95, 59] on link "Design" at bounding box center [94, 55] width 63 height 20
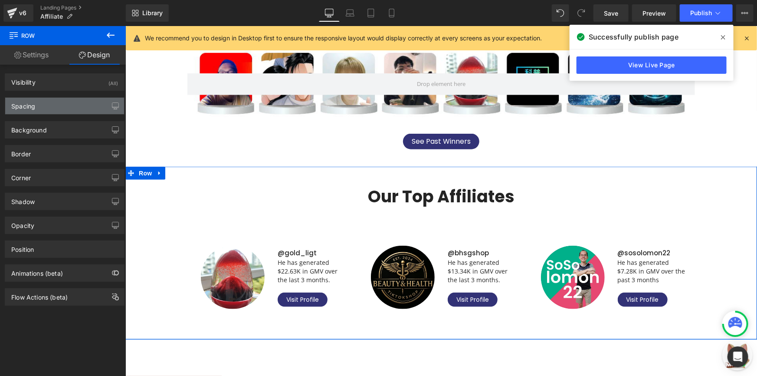
type input "0"
type input "26"
type input "0"
type input "30"
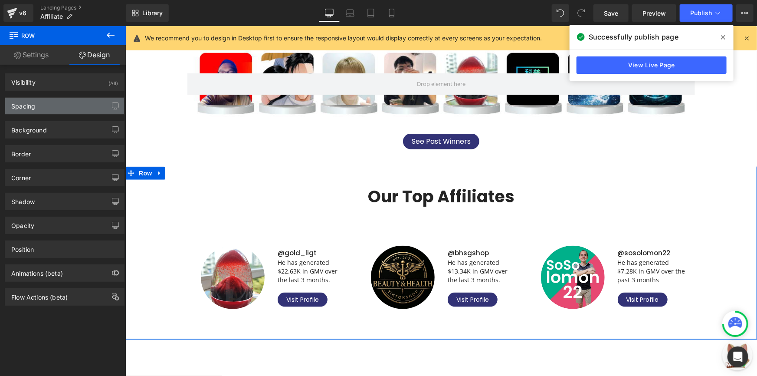
type input "0"
click at [47, 106] on div "Spacing" at bounding box center [64, 106] width 119 height 16
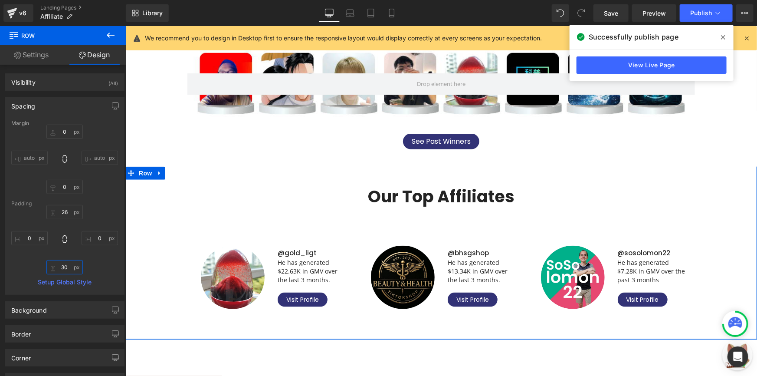
click at [59, 268] on input "30" at bounding box center [64, 267] width 36 height 14
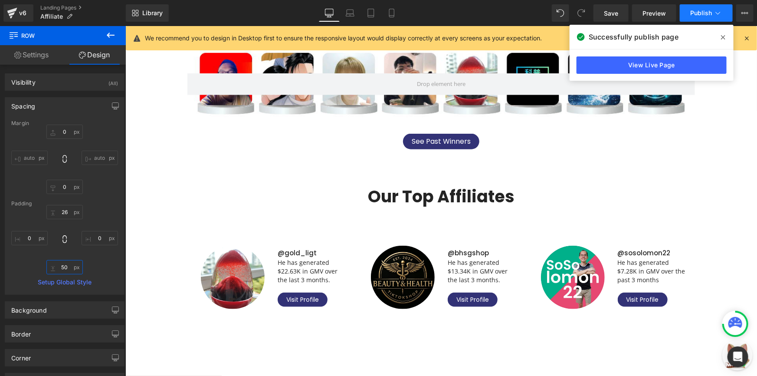
type input "50"
click at [704, 10] on span "Publish" at bounding box center [702, 13] width 22 height 7
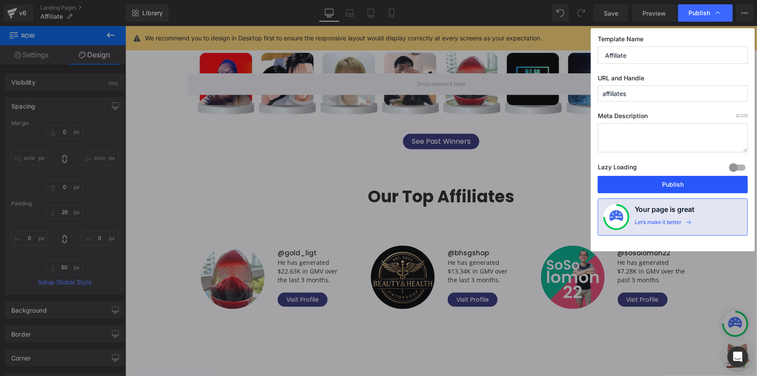
click at [660, 188] on button "Publish" at bounding box center [673, 184] width 150 height 17
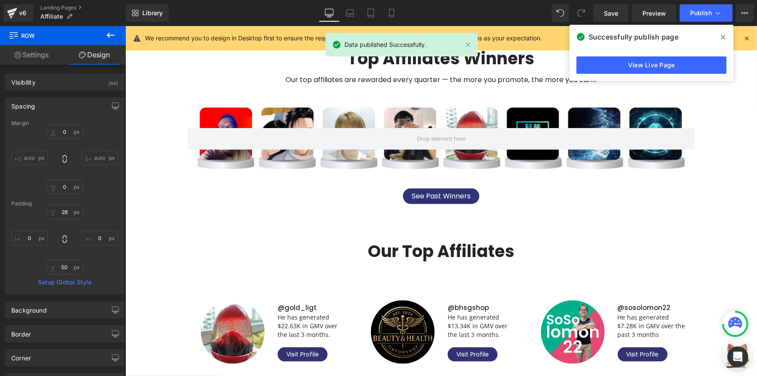
scroll to position [353, 0]
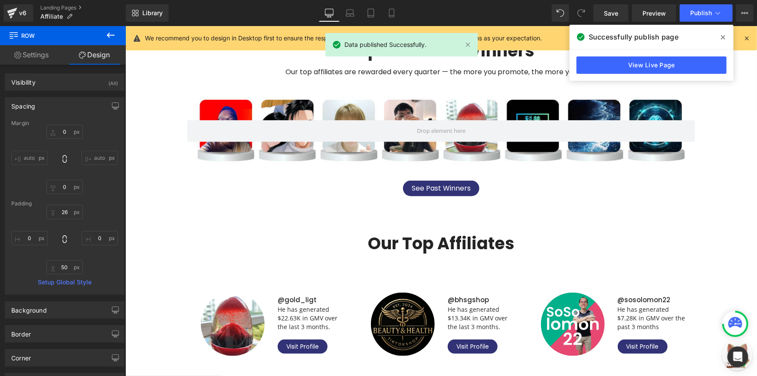
click at [442, 274] on div "Image @gold_ligt Text Block He has generated $22.63K in GMV over the last 3 mon…" at bounding box center [441, 317] width 508 height 103
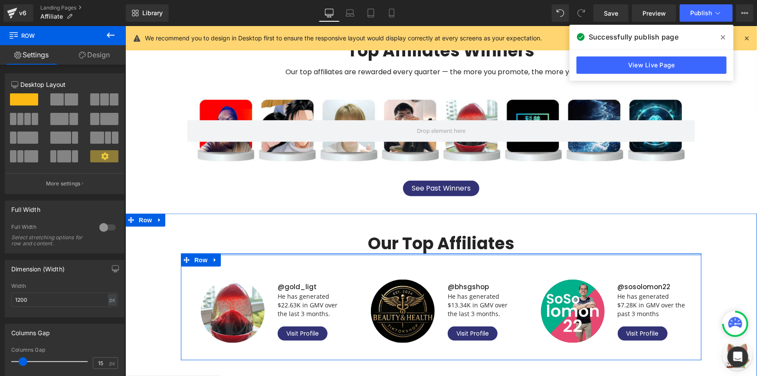
drag, startPoint x: 444, startPoint y: 263, endPoint x: 454, endPoint y: 241, distance: 23.7
click at [454, 241] on div "Our Top Affiliates Heading Image @gold_ligt Text Block He has generated $22.63K…" at bounding box center [441, 292] width 632 height 136
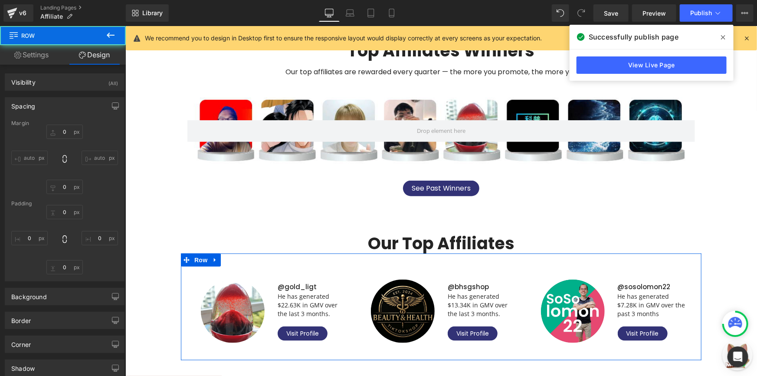
type input "0"
type input "10"
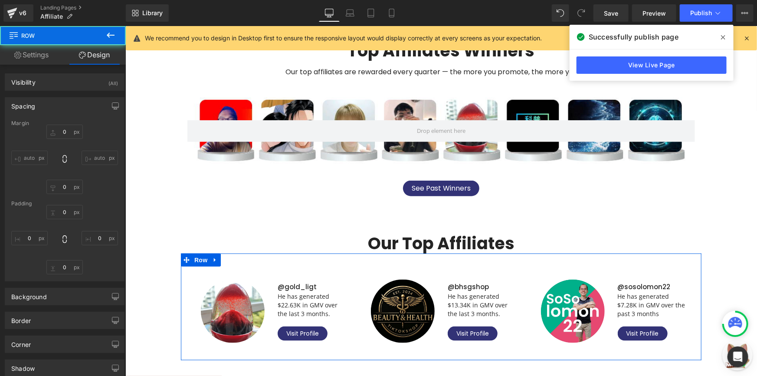
type input "0"
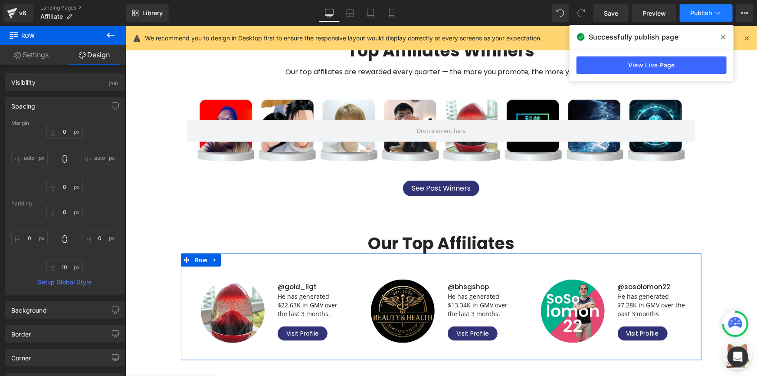
click at [688, 19] on button "Publish" at bounding box center [706, 12] width 53 height 17
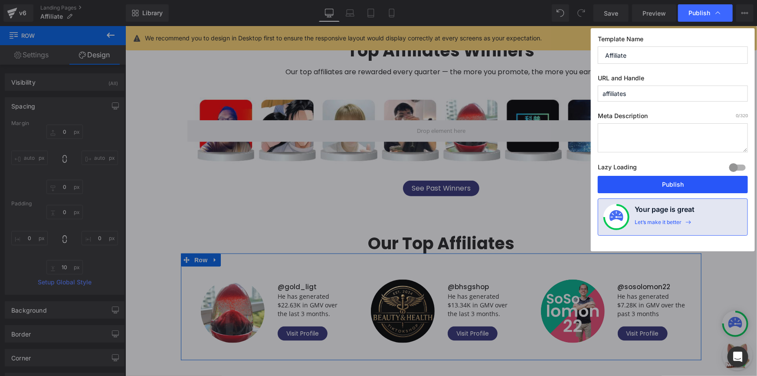
click at [657, 178] on button "Publish" at bounding box center [673, 184] width 150 height 17
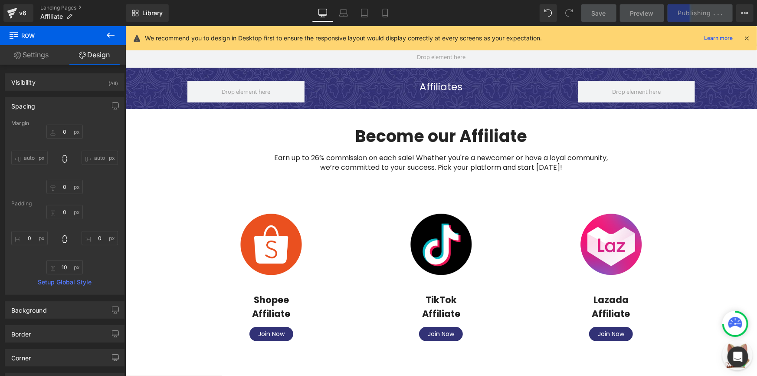
scroll to position [0, 0]
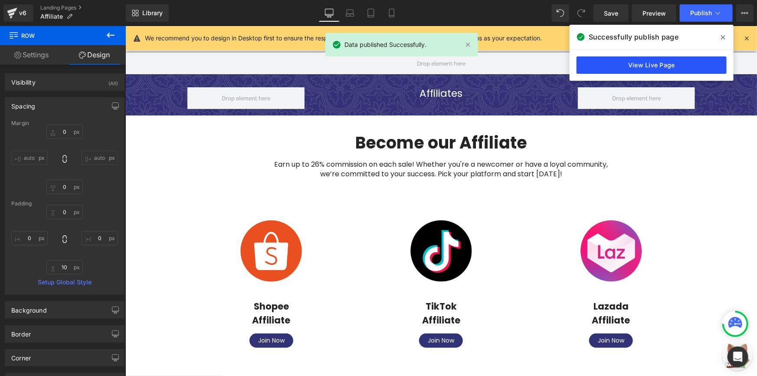
click at [651, 65] on link "View Live Page" at bounding box center [652, 64] width 150 height 17
